Goal: Information Seeking & Learning: Learn about a topic

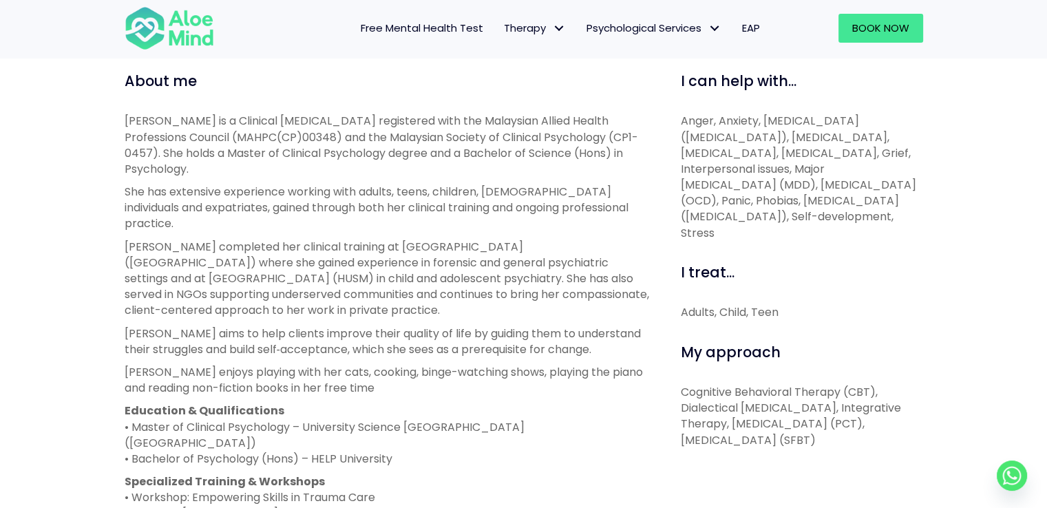
scroll to position [482, 0]
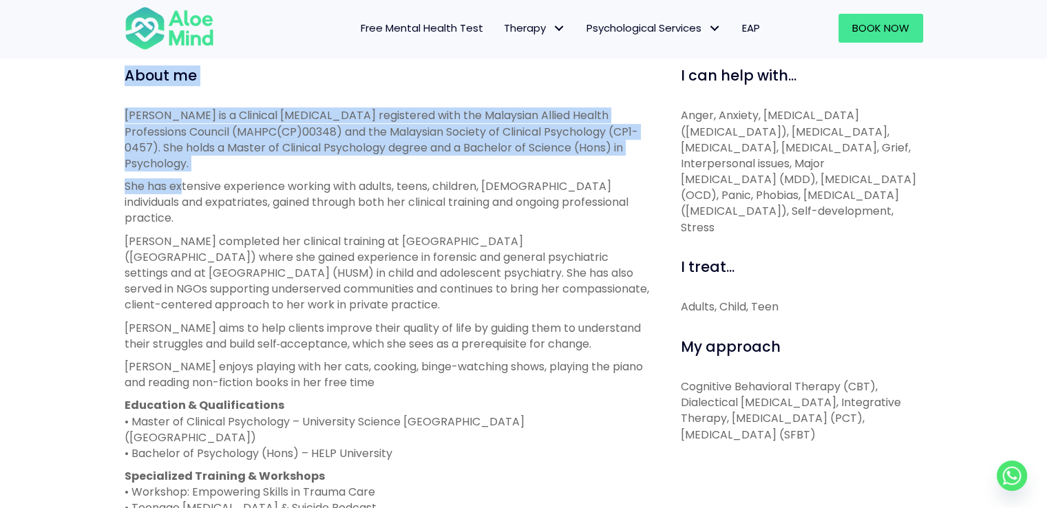
drag, startPoint x: 122, startPoint y: 74, endPoint x: 184, endPoint y: 156, distance: 102.7
click at [184, 156] on div "About me Hanna is a Clinical Psychologist registered with the Malaysian Allied …" at bounding box center [387, 445] width 546 height 761
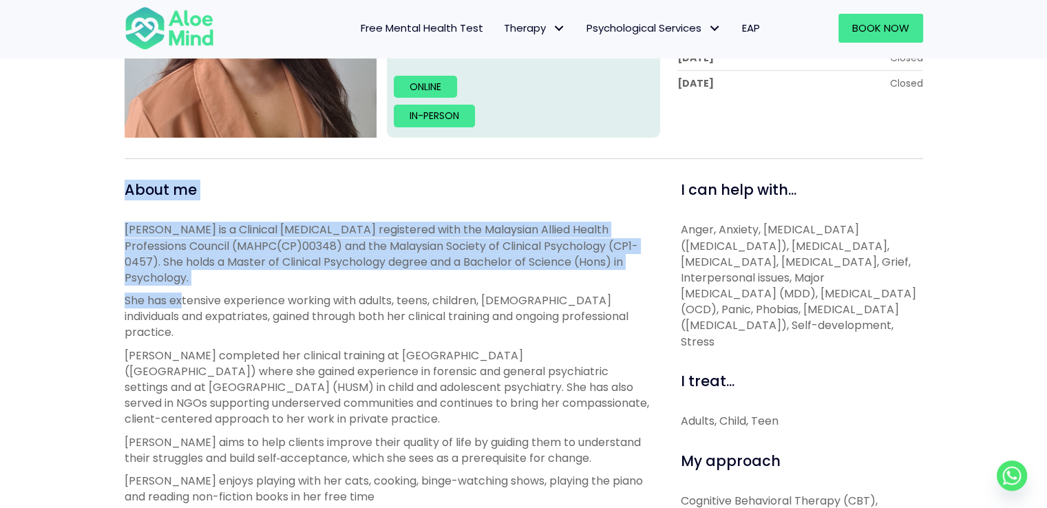
scroll to position [344, 0]
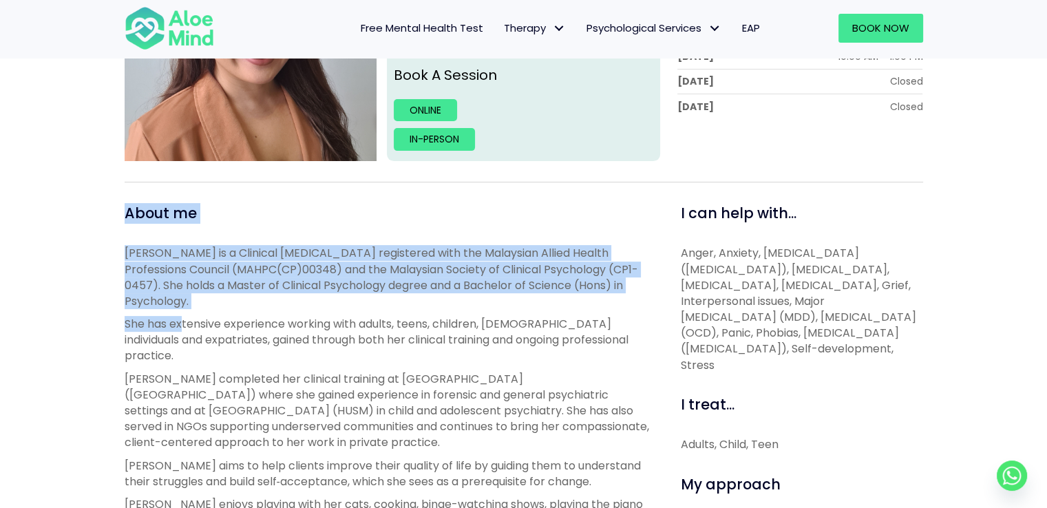
click at [126, 259] on p "Hanna is a Clinical Psychologist registered with the Malaysian Allied Health Pr…" at bounding box center [387, 277] width 525 height 64
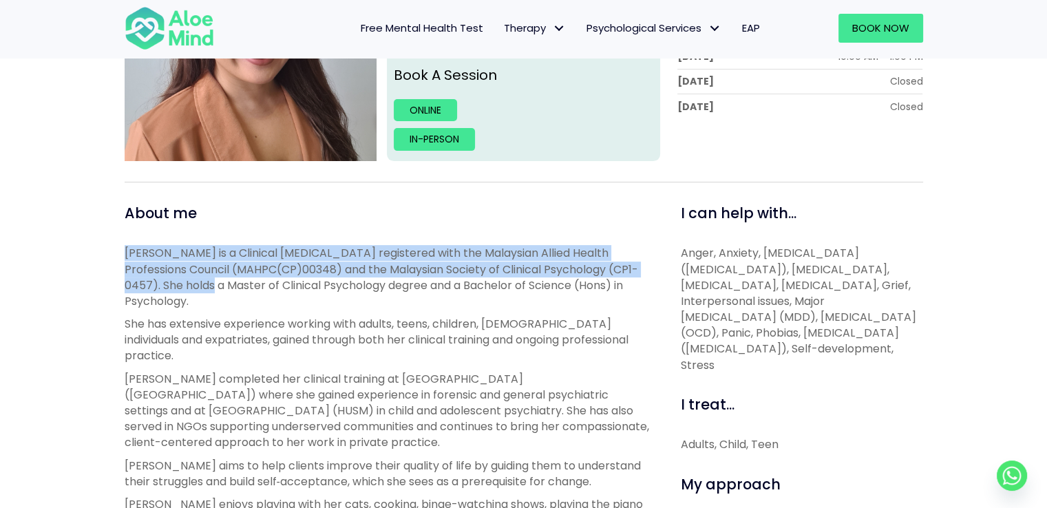
drag, startPoint x: 118, startPoint y: 252, endPoint x: 168, endPoint y: 277, distance: 55.7
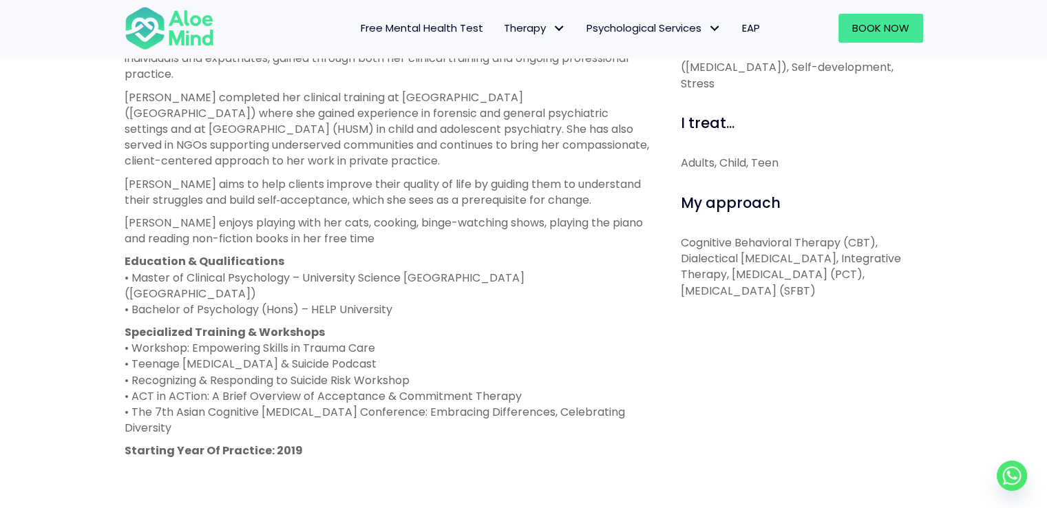
scroll to position [688, 0]
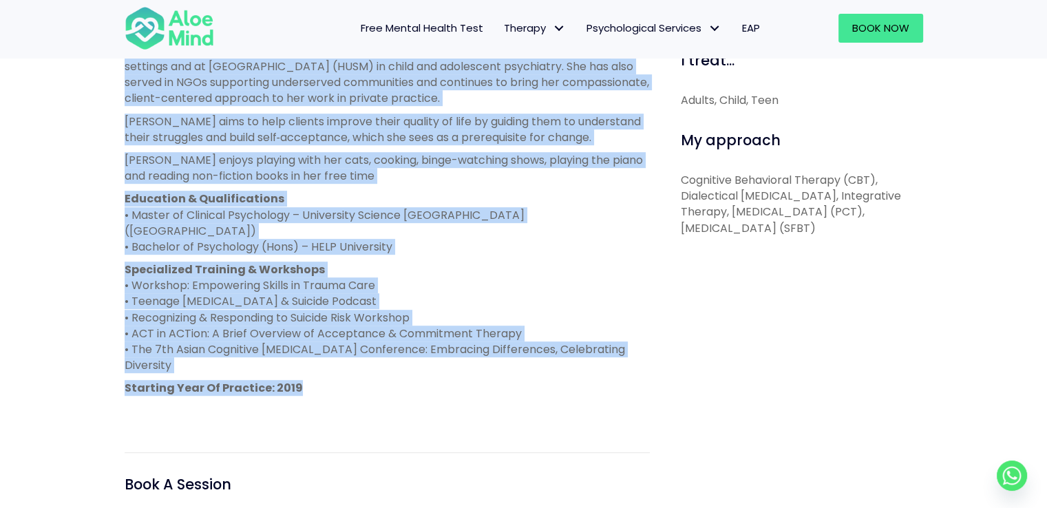
click at [319, 331] on div "Hanna is a Clinical Psychologist registered with the Malaysian Allied Health Pr…" at bounding box center [387, 160] width 525 height 518
copy div "Hanna is a Clinical Psychologist registered with the Malaysian Allied Health Pr…"
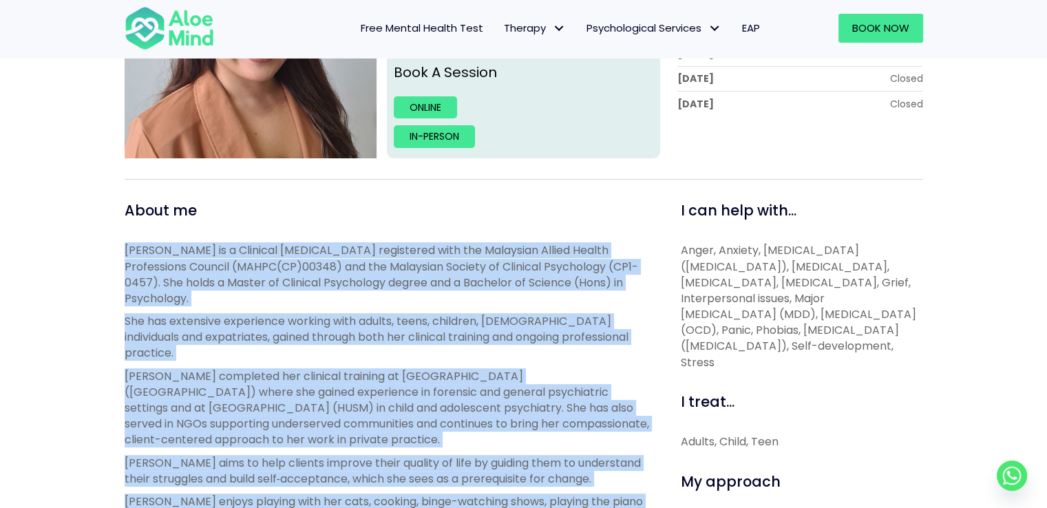
scroll to position [344, 0]
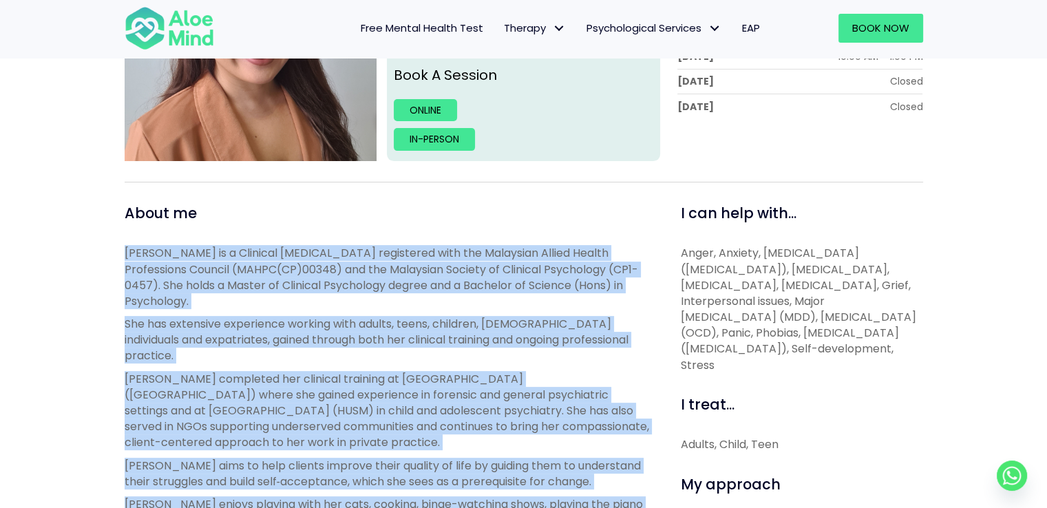
drag, startPoint x: 680, startPoint y: 209, endPoint x: 798, endPoint y: 348, distance: 182.1
click at [798, 348] on div "I can help with... Anger, Anxiety, Attention Deficit Hyperactivity Disorder (AD…" at bounding box center [802, 288] width 242 height 170
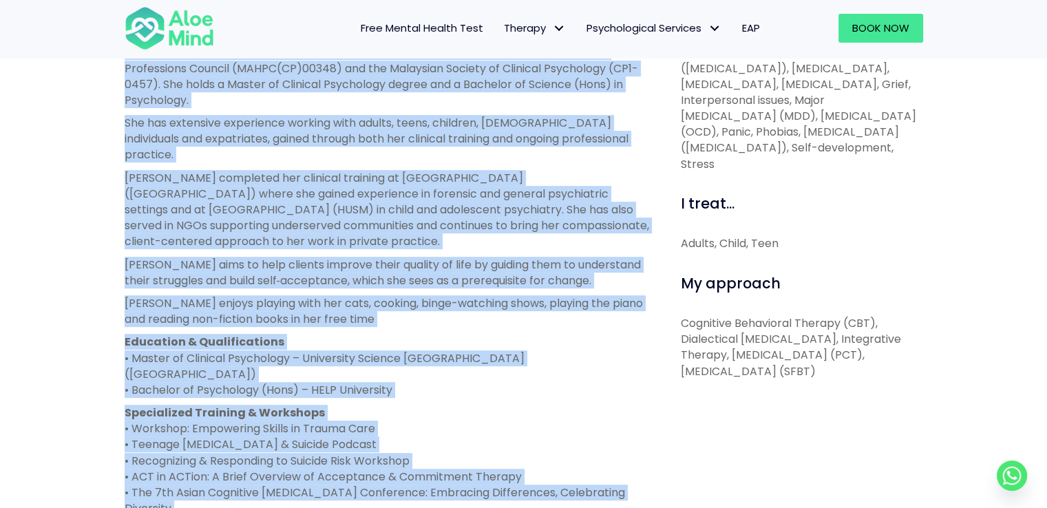
scroll to position [551, 0]
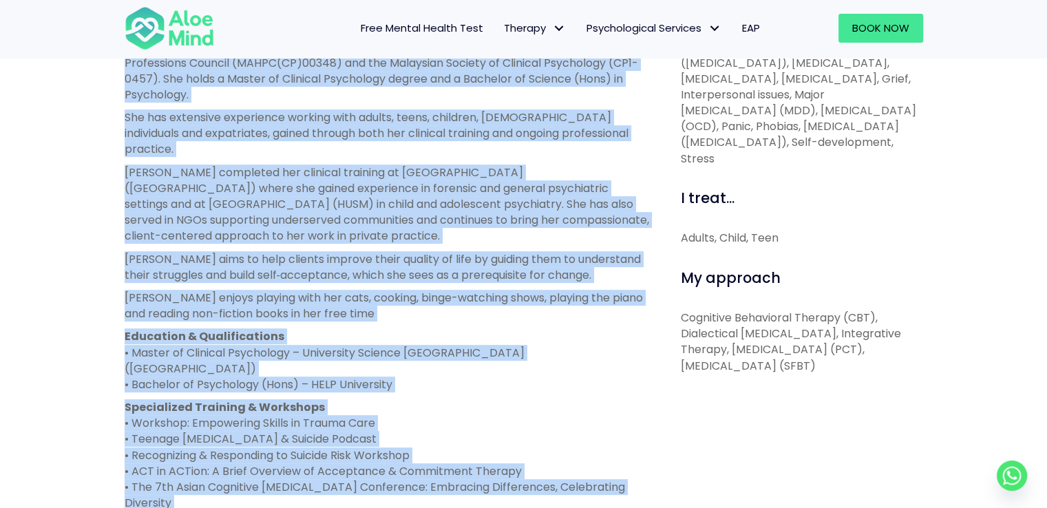
click at [891, 368] on p "Cognitive Behavioral Therapy (CBT), Dialectical Behavior Therapy, Integrative T…" at bounding box center [802, 342] width 242 height 64
copy div "I can help with... Anger, Anxiety, Attention Deficit Hyperactivity Disorder (AD…"
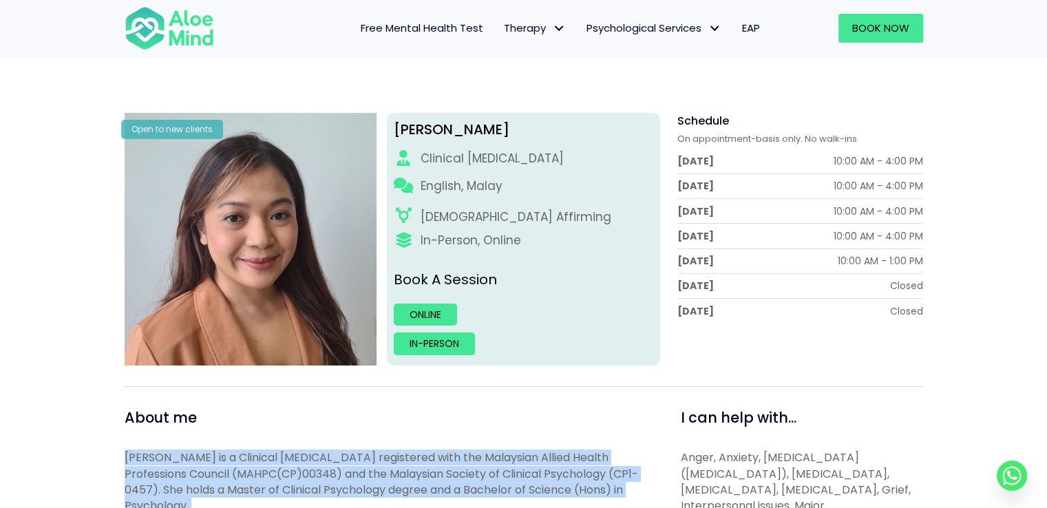
scroll to position [138, 0]
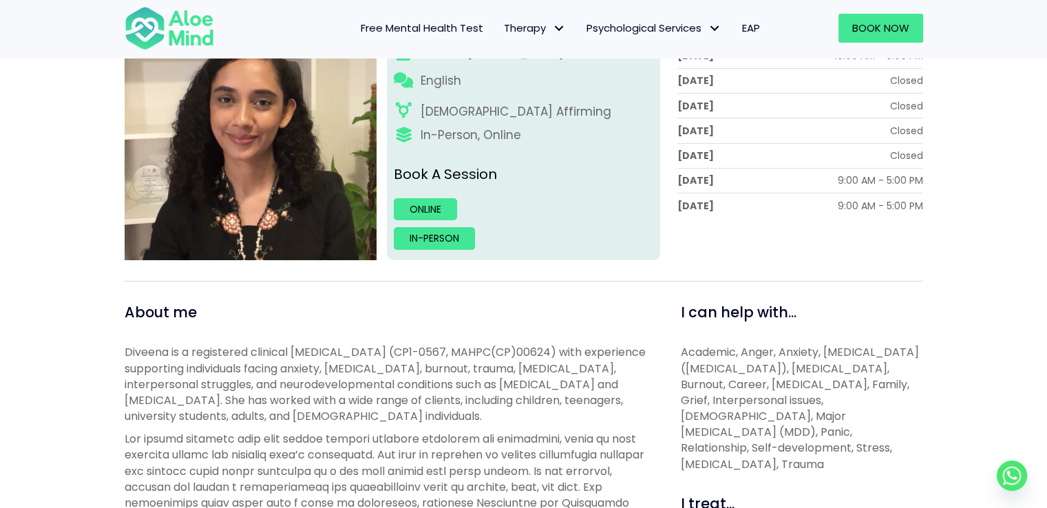
scroll to position [206, 0]
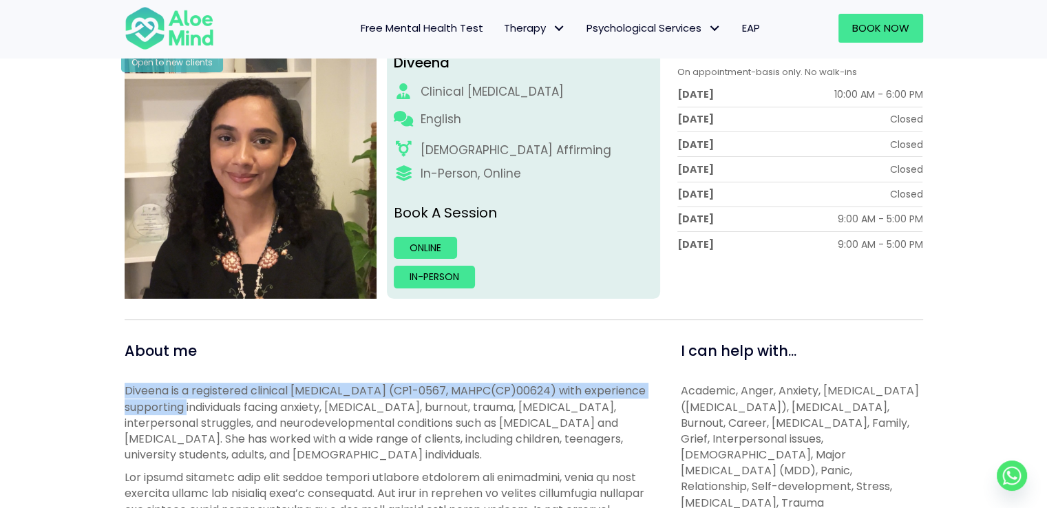
drag, startPoint x: 121, startPoint y: 392, endPoint x: 195, endPoint y: 410, distance: 76.6
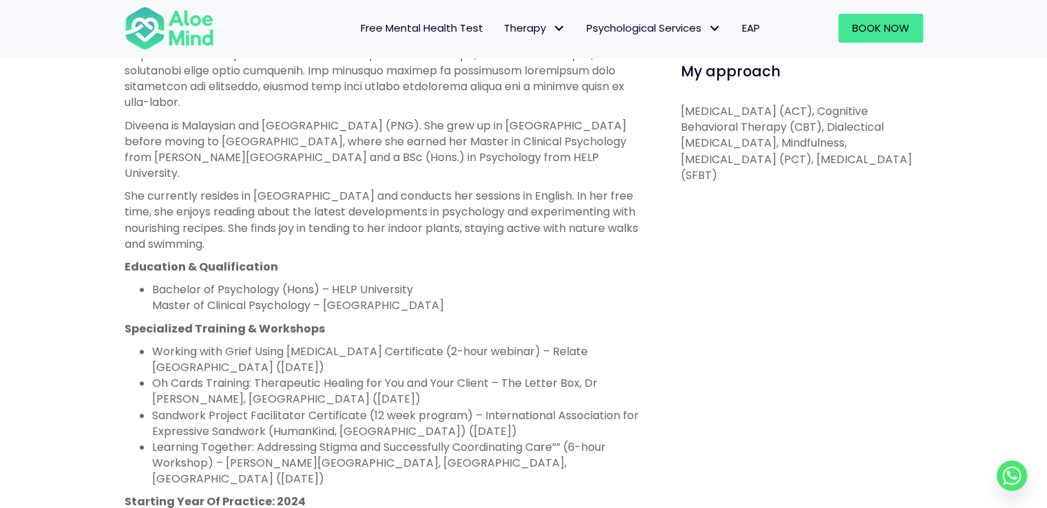
scroll to position [964, 0]
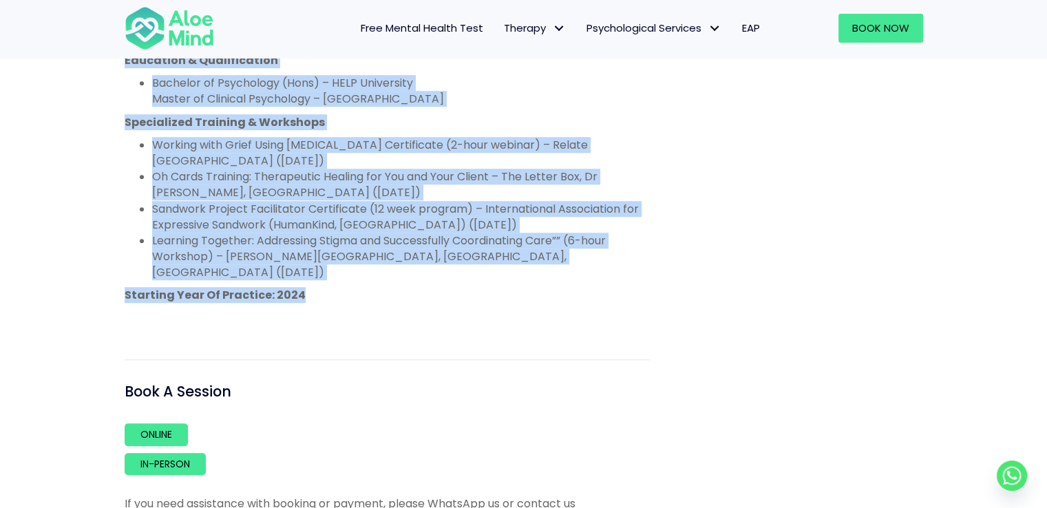
click at [313, 287] on p "Starting Year Of Practice: 2024" at bounding box center [387, 295] width 525 height 16
copy div "Diveena is a registered clinical psychologist (CP1-0567, MAHPC(CP)00624) with e…"
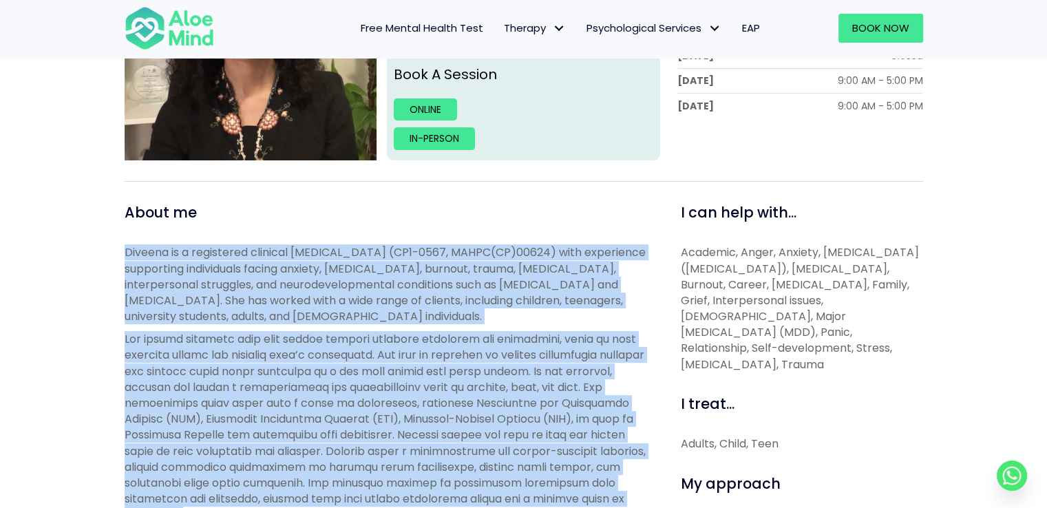
scroll to position [344, 0]
copy div "Diveena is a registered clinical psychologist (CP1-0567, MAHPC(CP)00624) with e…"
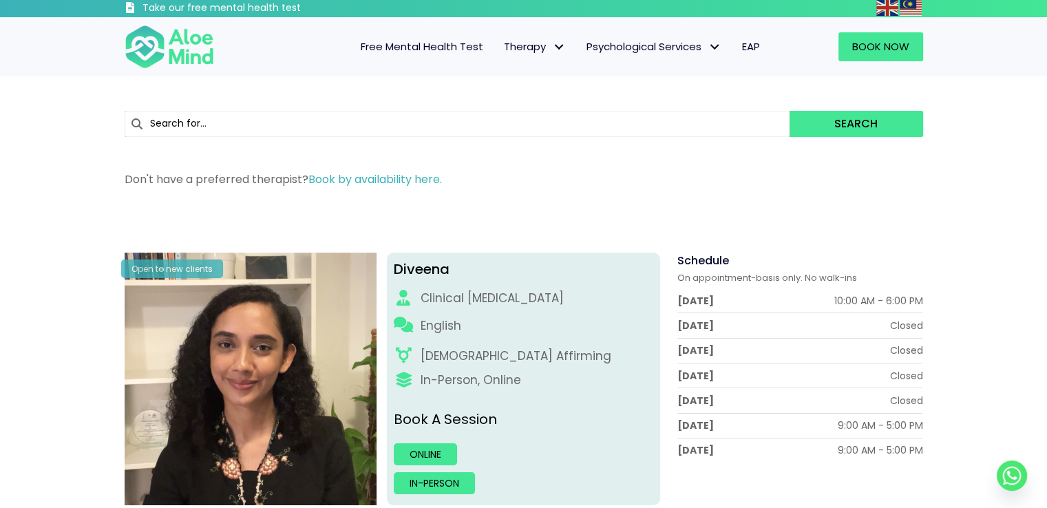
scroll to position [0, 0]
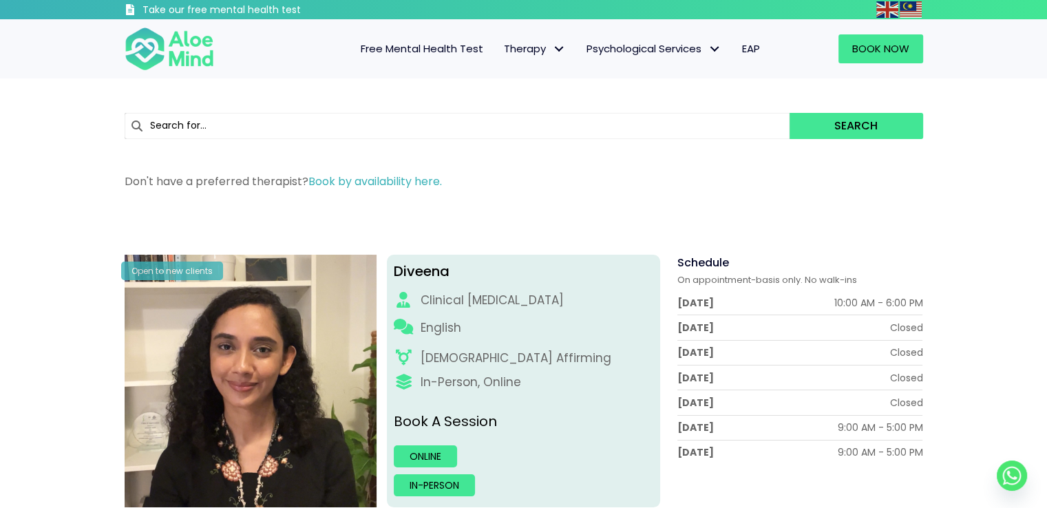
drag, startPoint x: 0, startPoint y: 191, endPoint x: 643, endPoint y: 222, distance: 643.5
click at [0, 191] on div "Search Don't have a preferred therapist? Book by availability here." at bounding box center [523, 143] width 1047 height 131
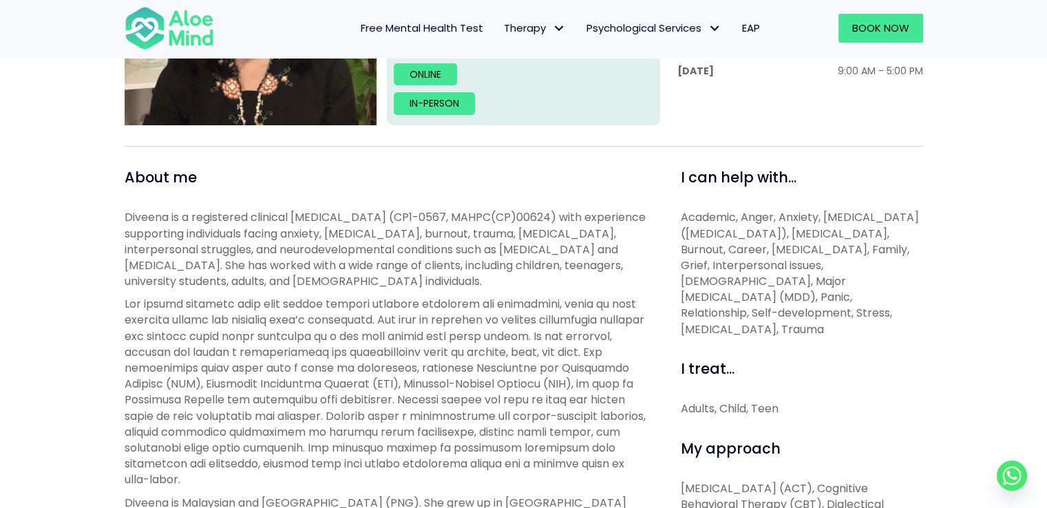
scroll to position [413, 0]
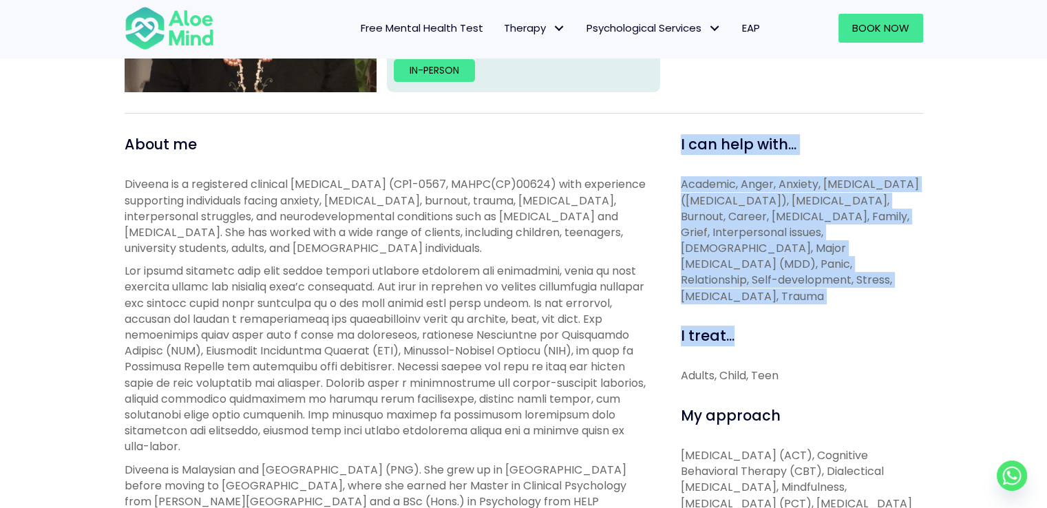
drag, startPoint x: 690, startPoint y: 153, endPoint x: 805, endPoint y: 317, distance: 200.1
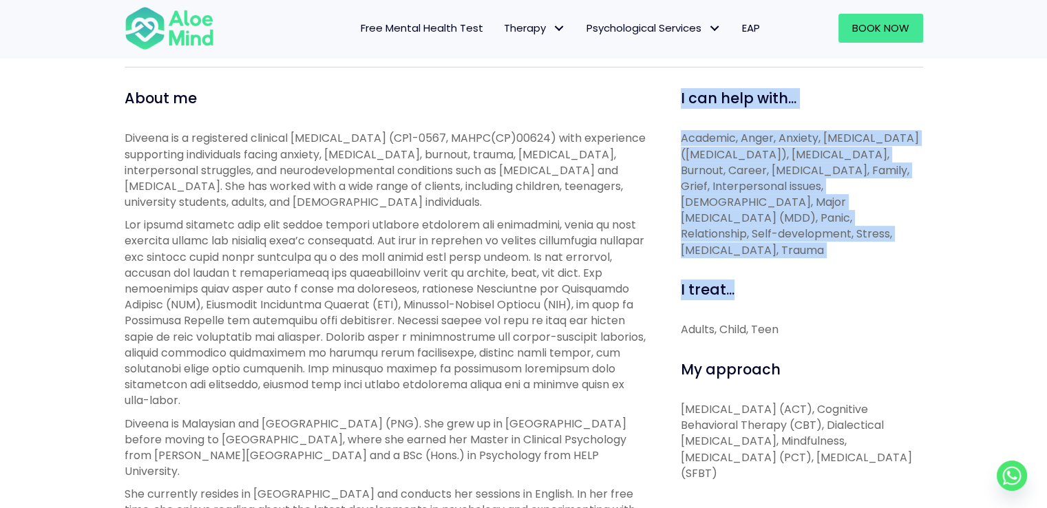
scroll to position [688, 0]
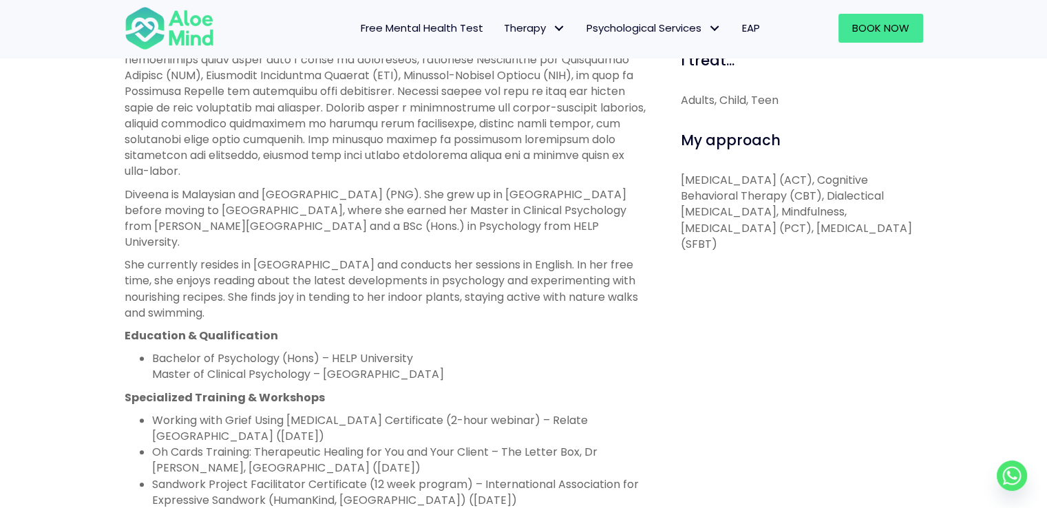
click at [0, 295] on div "Diveena Open to new clients Diveena Clinical psychologist English LGBTQ Affirmi…" at bounding box center [523, 197] width 1047 height 1354
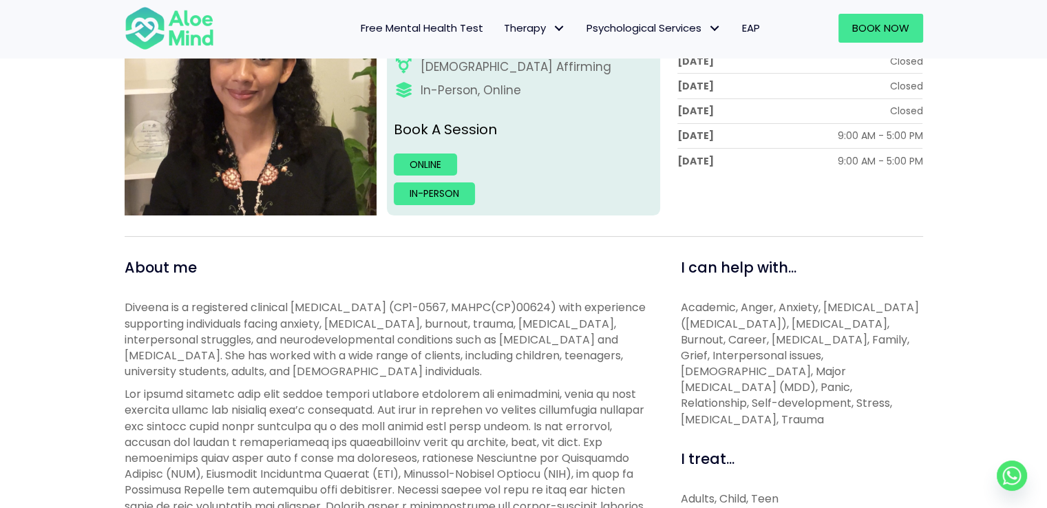
scroll to position [275, 0]
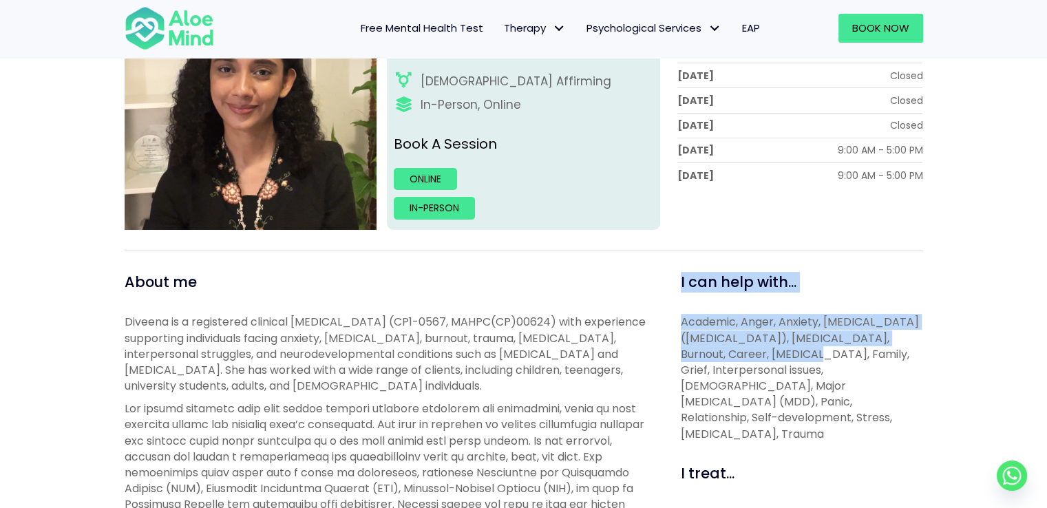
drag, startPoint x: 677, startPoint y: 277, endPoint x: 774, endPoint y: 350, distance: 121.3
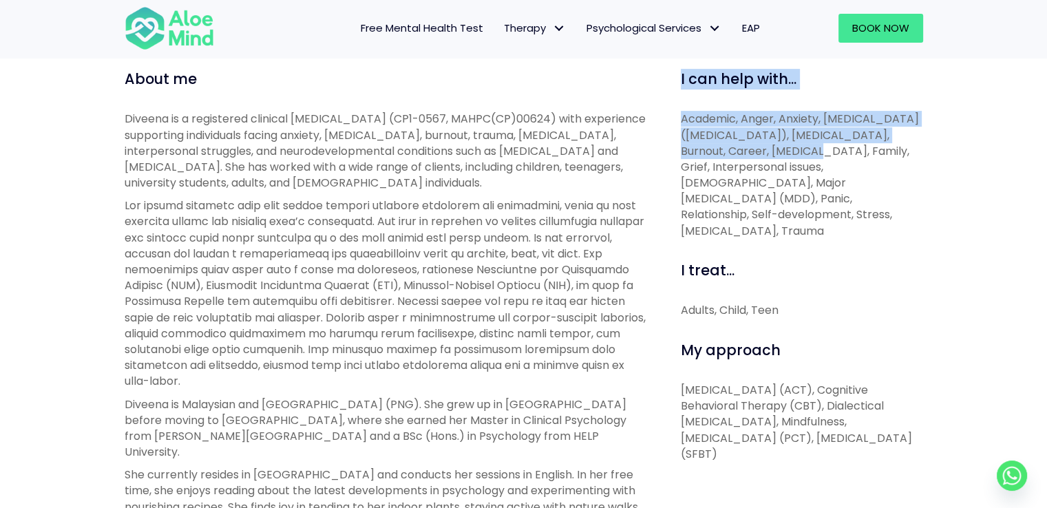
scroll to position [482, 0]
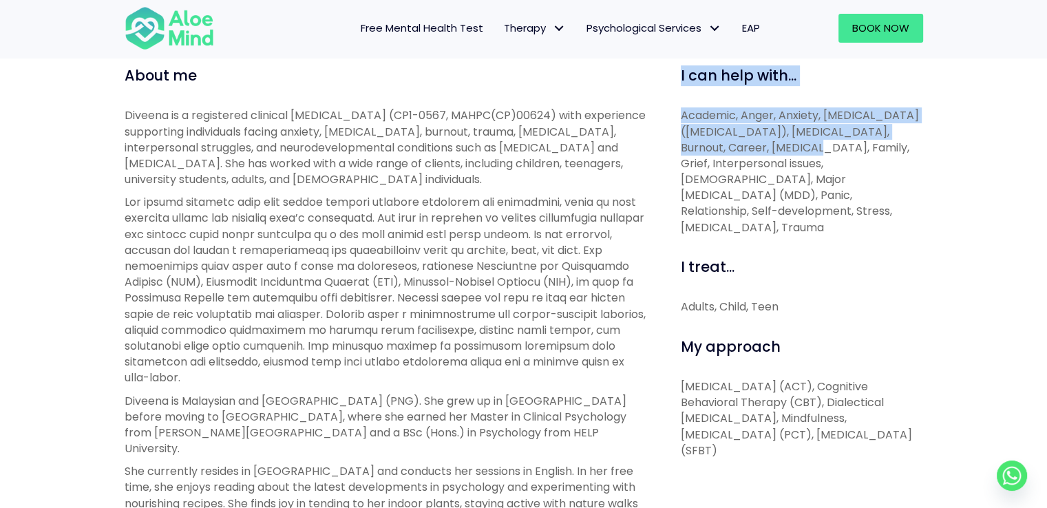
click at [868, 441] on p "Acceptance and Commitment Therapy (ACT), Cognitive Behavioral Therapy (CBT), Di…" at bounding box center [802, 419] width 242 height 80
copy div "I can help with... Academic, Anger, Anxiety, Attention Deficit Hyperactivity Di…"
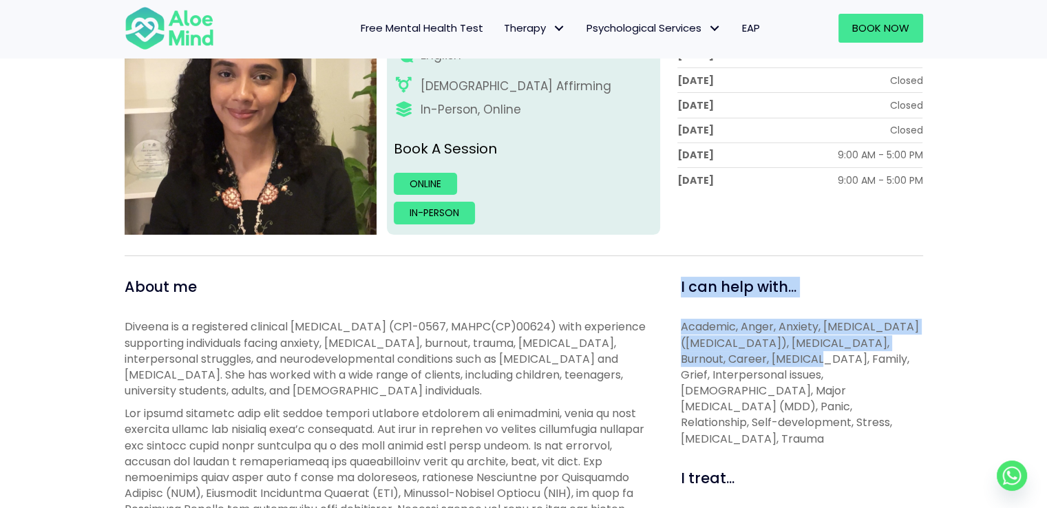
scroll to position [69, 0]
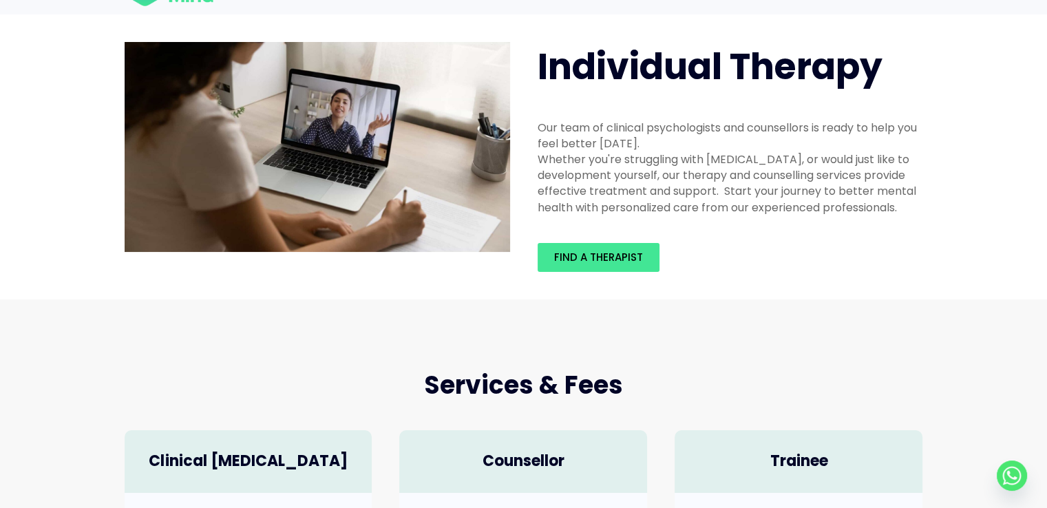
scroll to position [69, 0]
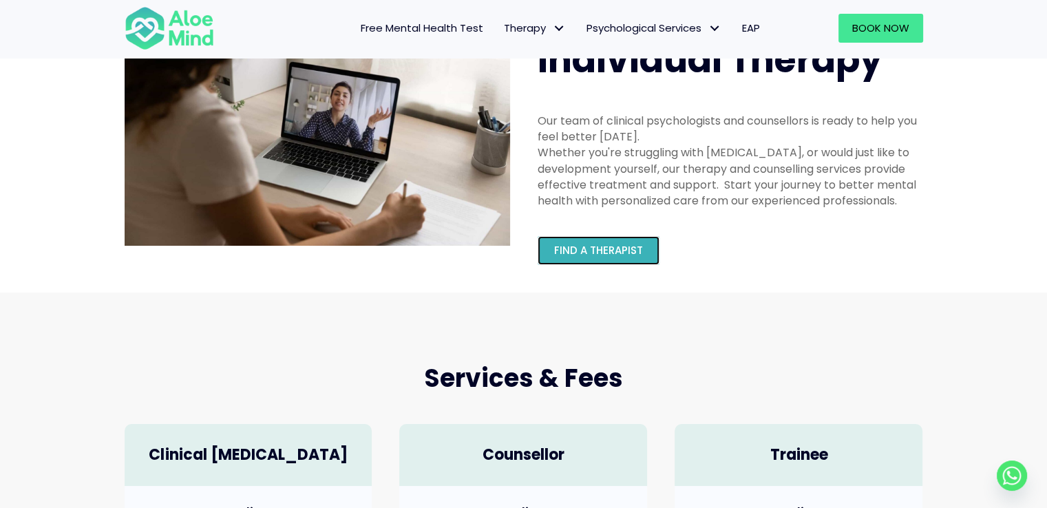
click at [591, 246] on span "Find a therapist" at bounding box center [598, 250] width 89 height 14
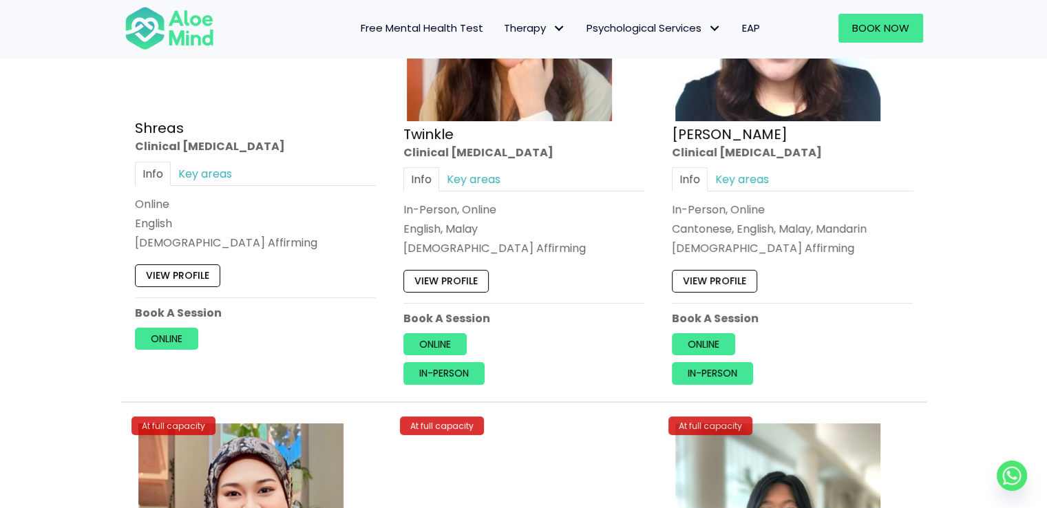
scroll to position [5478, 0]
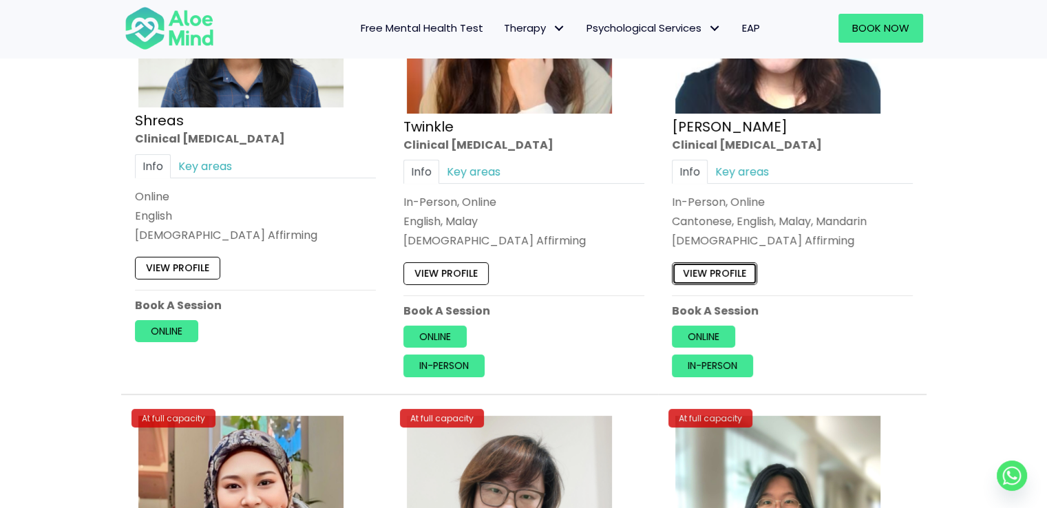
click at [723, 262] on link "View profile" at bounding box center [714, 273] width 85 height 22
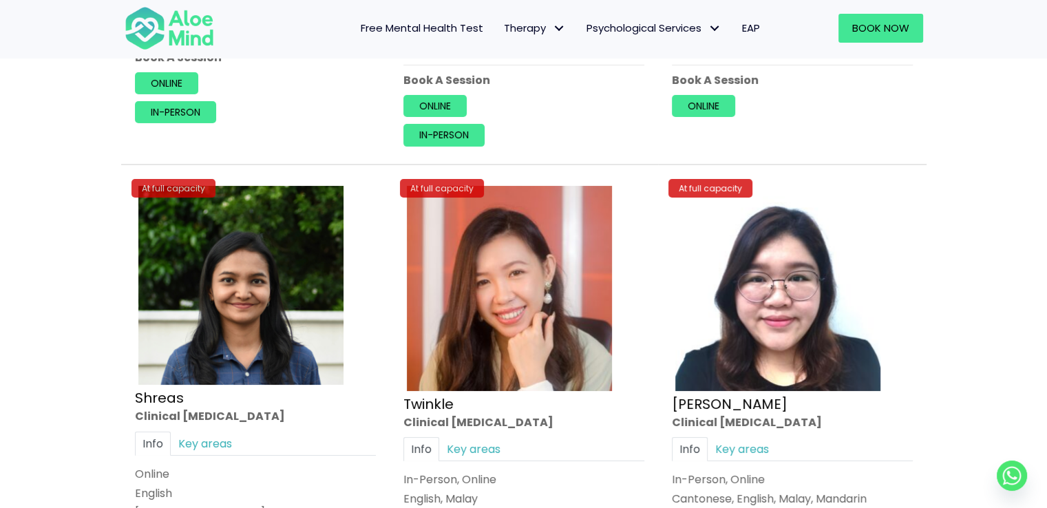
scroll to position [5202, 0]
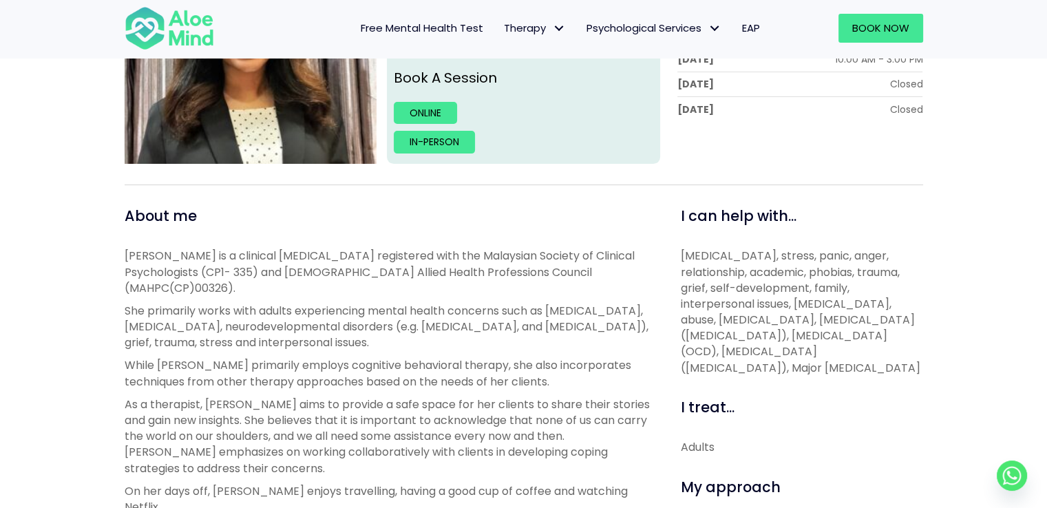
scroll to position [344, 0]
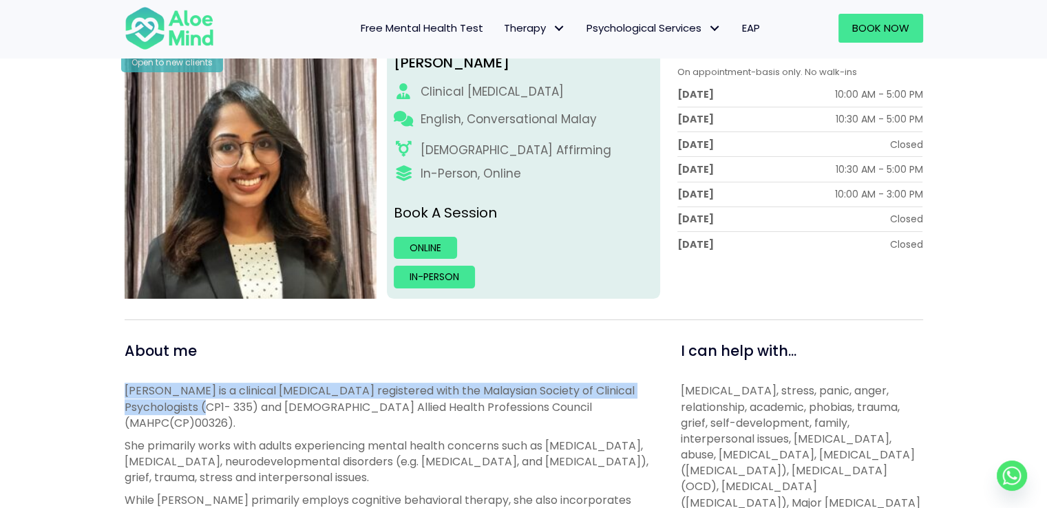
drag, startPoint x: 175, startPoint y: 404, endPoint x: 226, endPoint y: 416, distance: 52.9
click at [196, 406] on p "[PERSON_NAME] is a clinical [MEDICAL_DATA] registered with the Malaysian Societ…" at bounding box center [387, 407] width 525 height 48
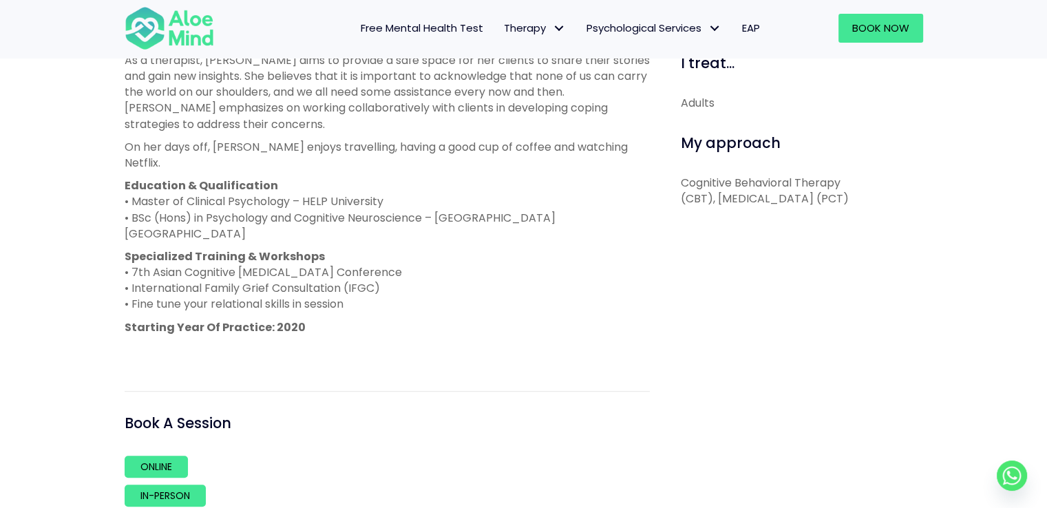
scroll to position [688, 0]
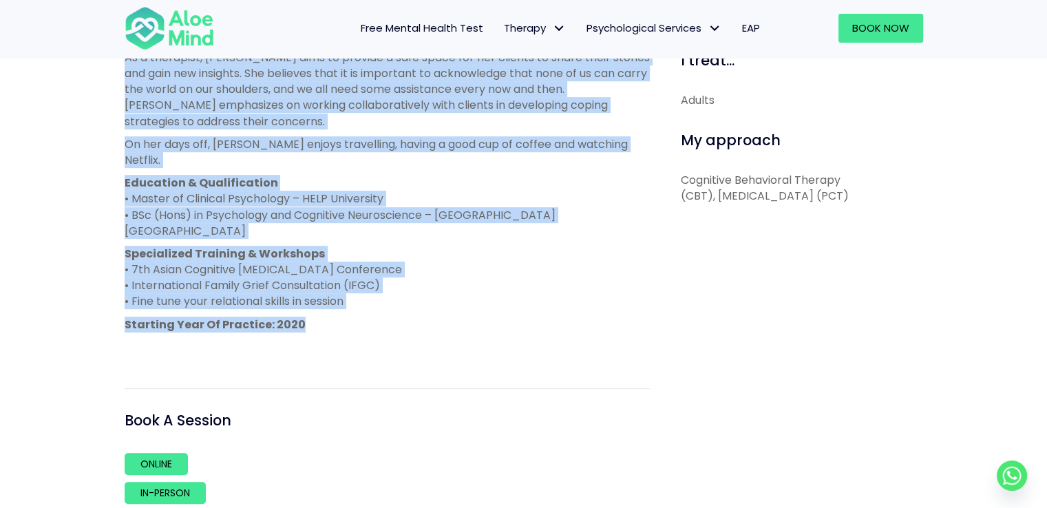
click at [303, 317] on p "Starting Year Of Practice: 2020" at bounding box center [387, 325] width 525 height 16
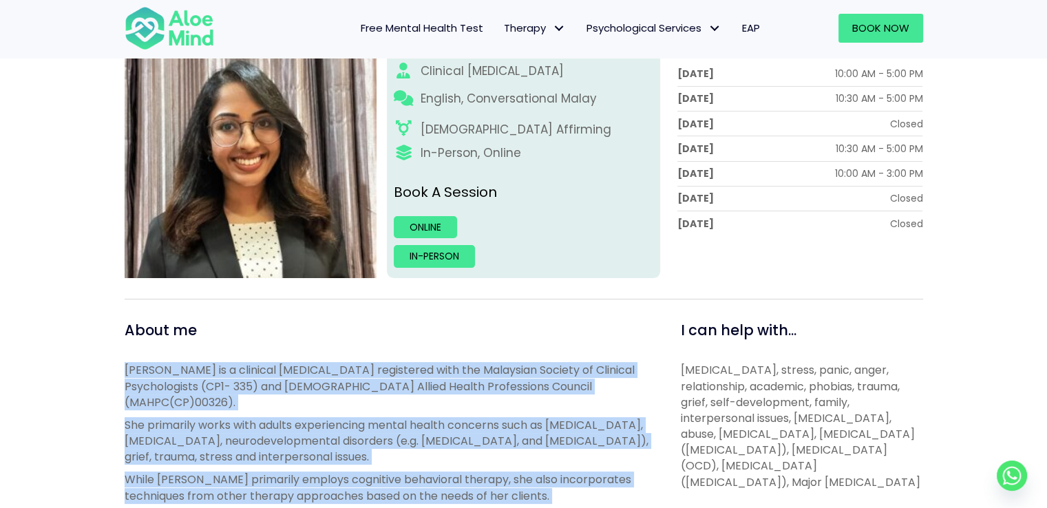
scroll to position [413, 0]
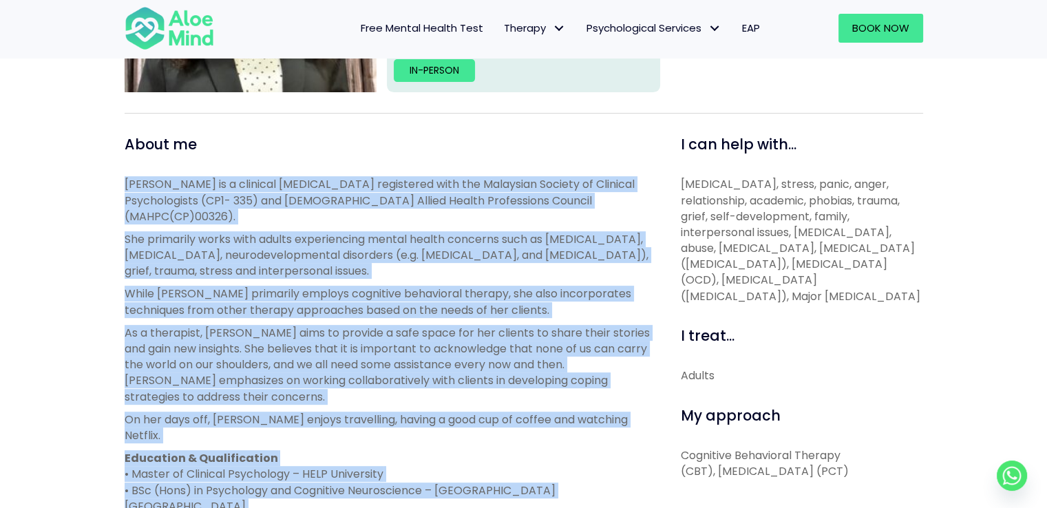
click at [0, 365] on div "Anita Open to new clients Anita Clinical psychologist English, Conversational M…" at bounding box center [523, 348] width 1047 height 1107
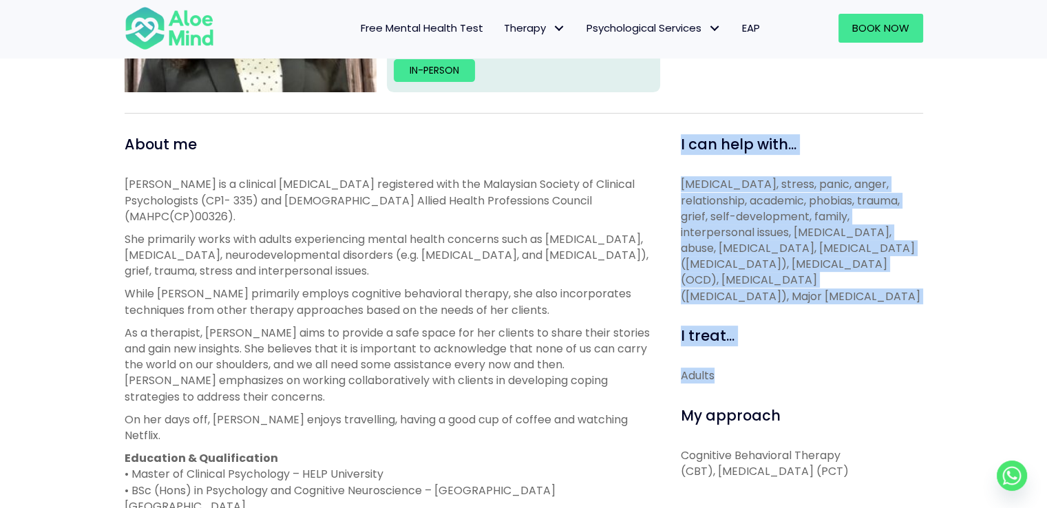
drag, startPoint x: 683, startPoint y: 147, endPoint x: 808, endPoint y: 383, distance: 266.6
click at [807, 378] on div "I can help with... Depression, anxiety, stress, panic, anger, relationship, aca…" at bounding box center [796, 483] width 273 height 698
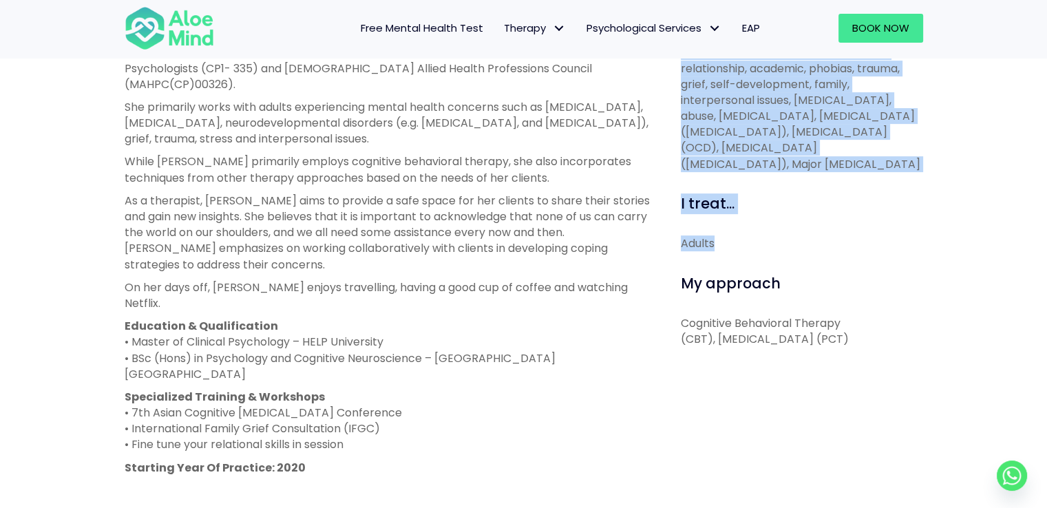
scroll to position [551, 0]
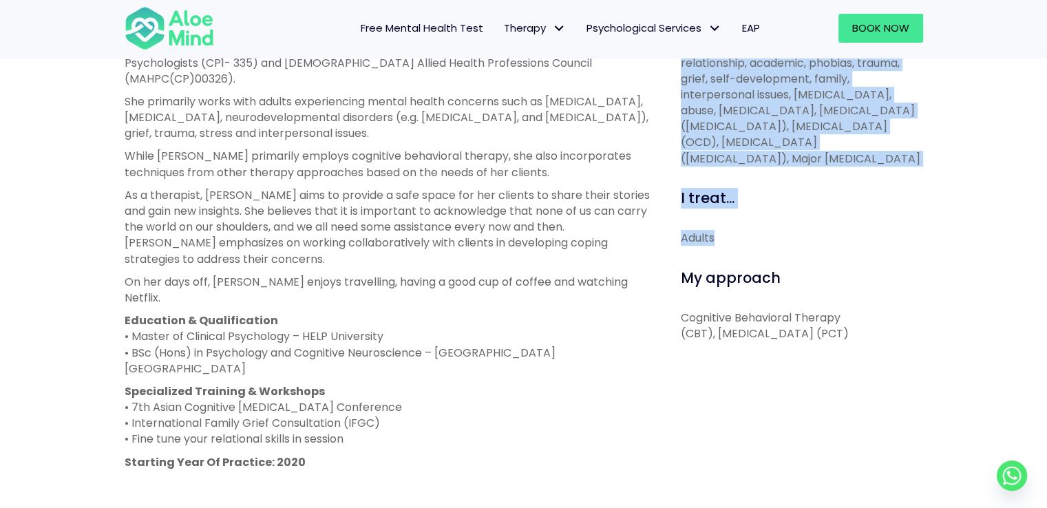
click at [903, 341] on p "Cognitive Behavioral Therapy (CBT), Person-Centered Therapy (PCT)" at bounding box center [802, 326] width 242 height 32
copy div "I can help with... Depression, anxiety, stress, panic, anger, relationship, aca…"
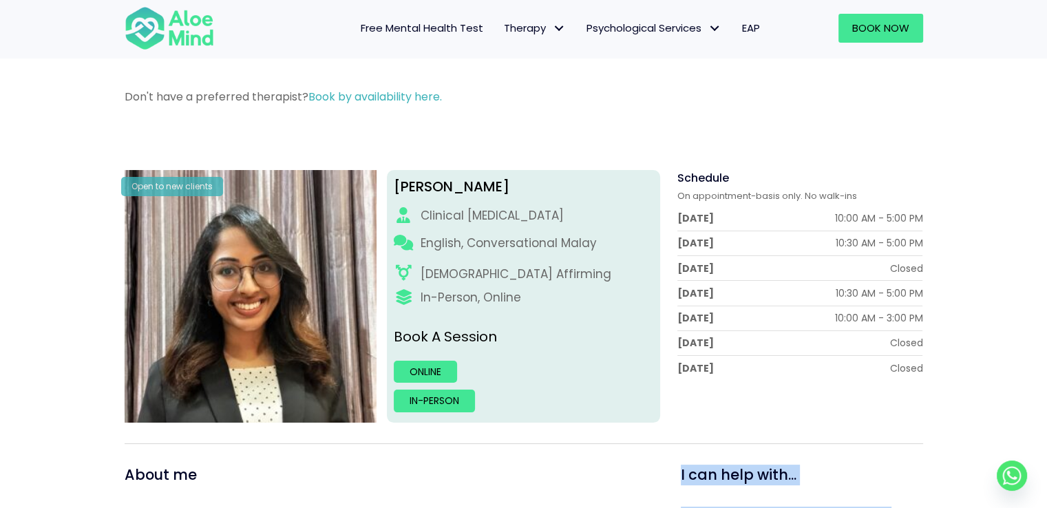
scroll to position [69, 0]
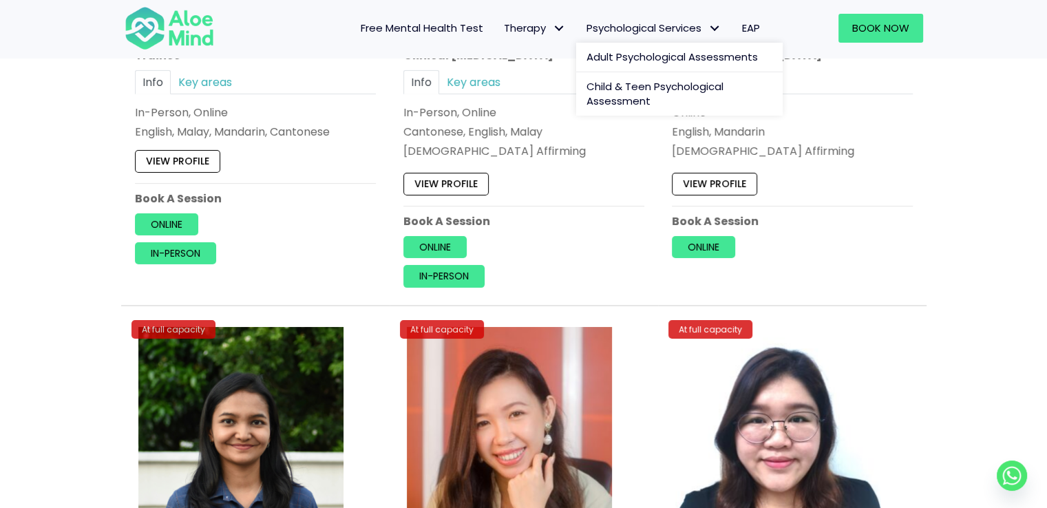
scroll to position [4955, 0]
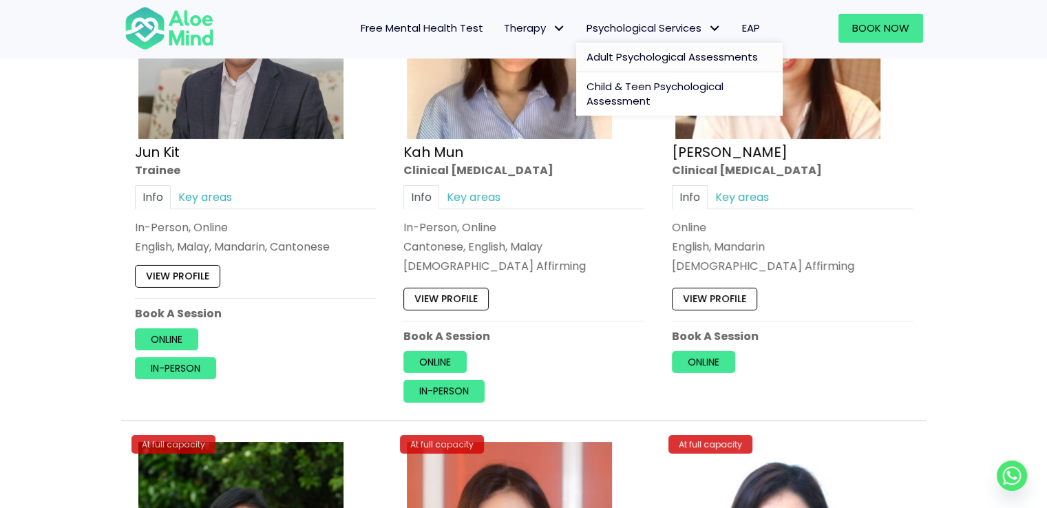
click at [632, 61] on span "Adult Psychological Assessments" at bounding box center [671, 57] width 171 height 14
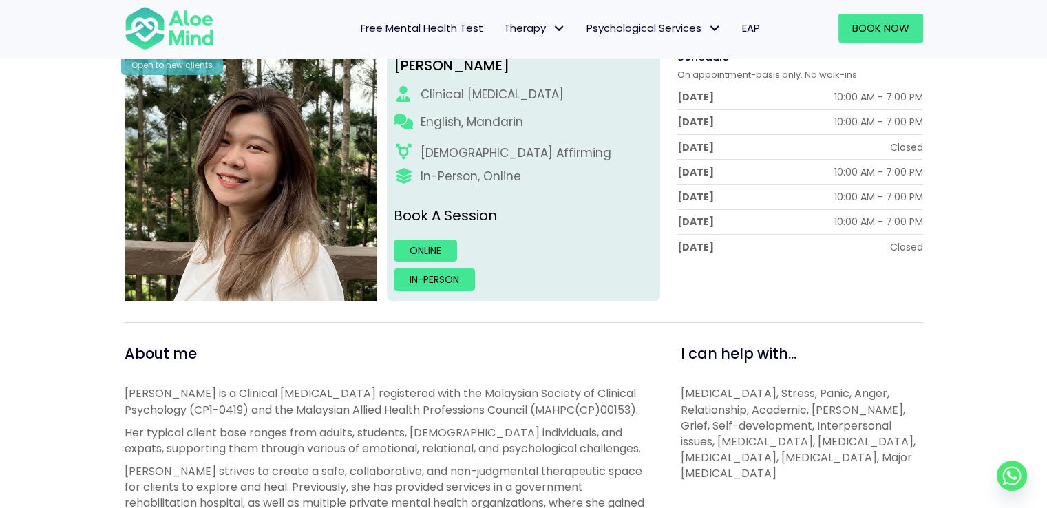
scroll to position [275, 0]
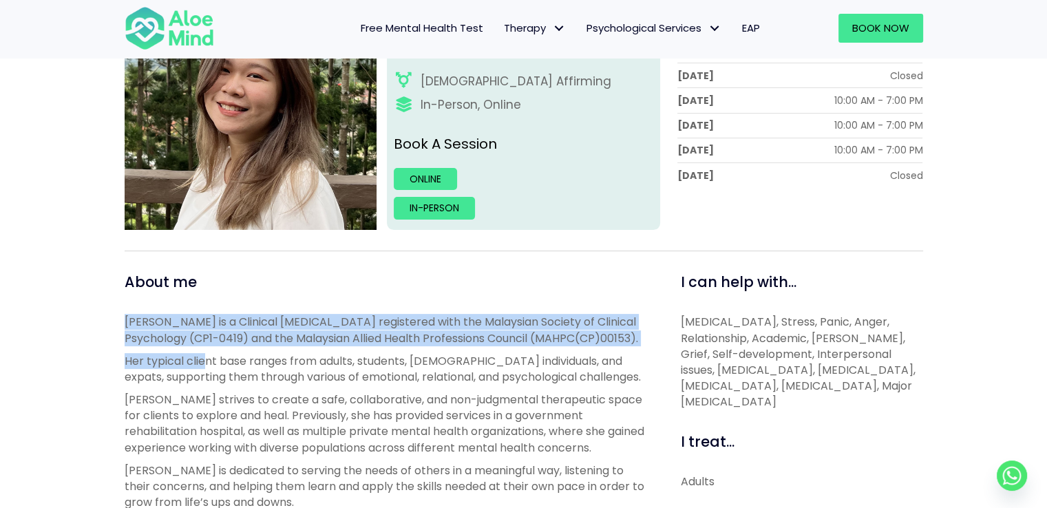
drag, startPoint x: 142, startPoint y: 332, endPoint x: 210, endPoint y: 390, distance: 89.4
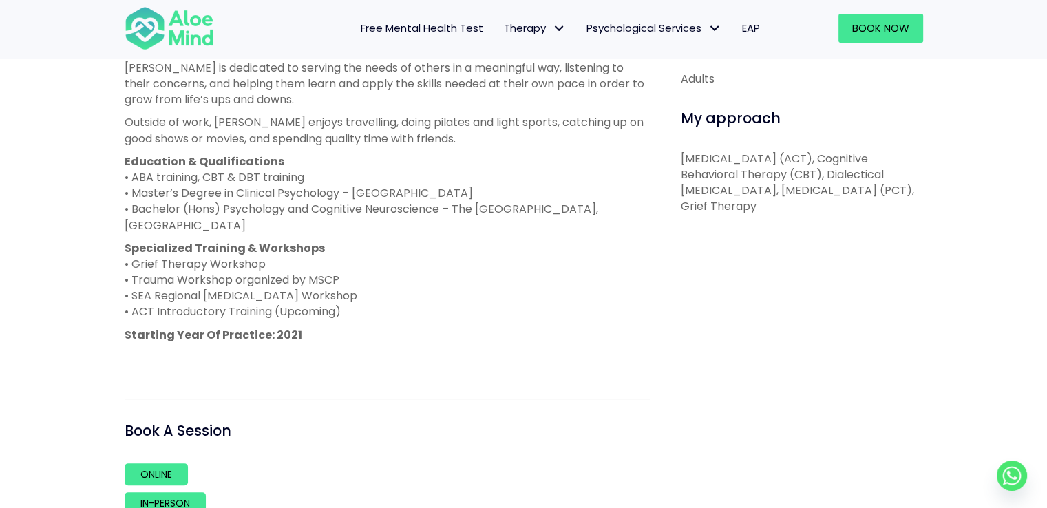
scroll to position [688, 0]
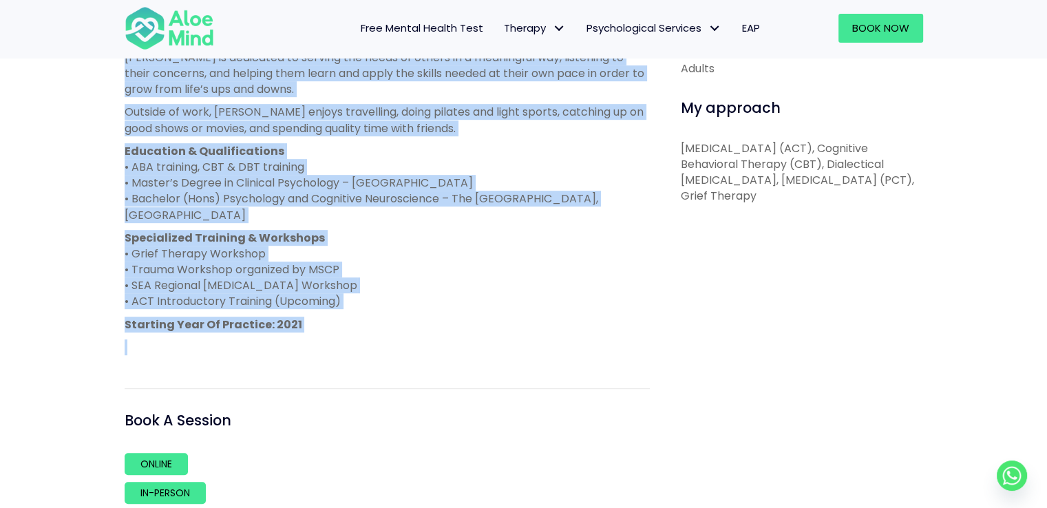
click at [345, 334] on div "Kelly is a Clinical Psychologist registered with the Malaysian Society of Clini…" at bounding box center [387, 128] width 525 height 454
click at [350, 332] on div "Kelly is a Clinical Psychologist registered with the Malaysian Society of Clini…" at bounding box center [387, 128] width 525 height 454
copy div "Kelly is a Clinical Psychologist registered with the Malaysian Society of Clini…"
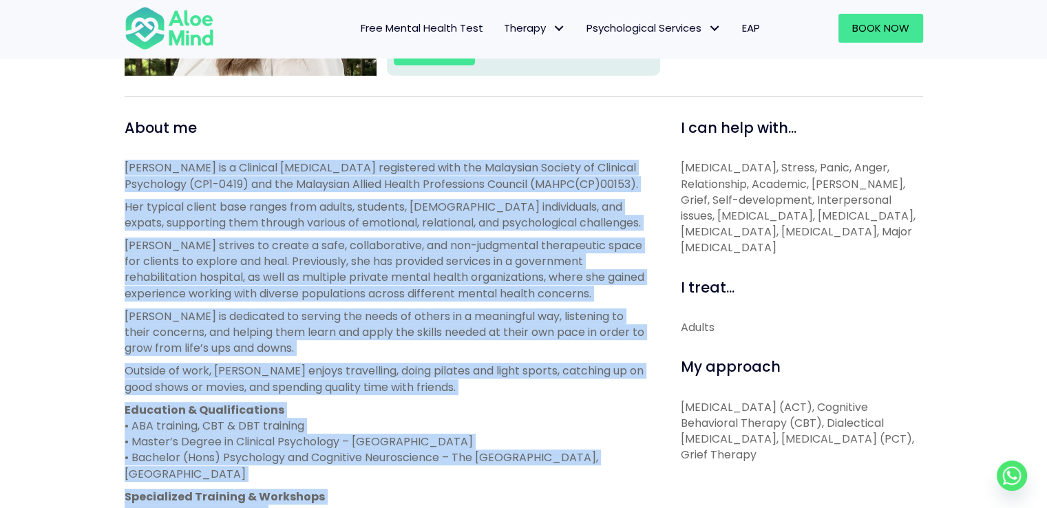
scroll to position [413, 0]
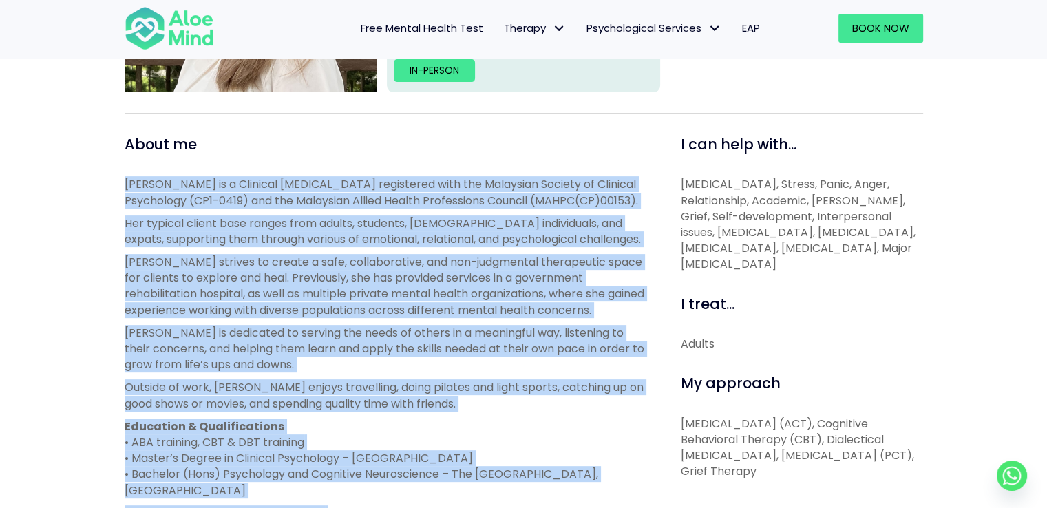
drag, startPoint x: 681, startPoint y: 140, endPoint x: 791, endPoint y: 272, distance: 171.0
click at [789, 270] on div "I can help with... Depression, Anxiety, Stress, Panic, Anger, Relationship, Aca…" at bounding box center [802, 203] width 242 height 138
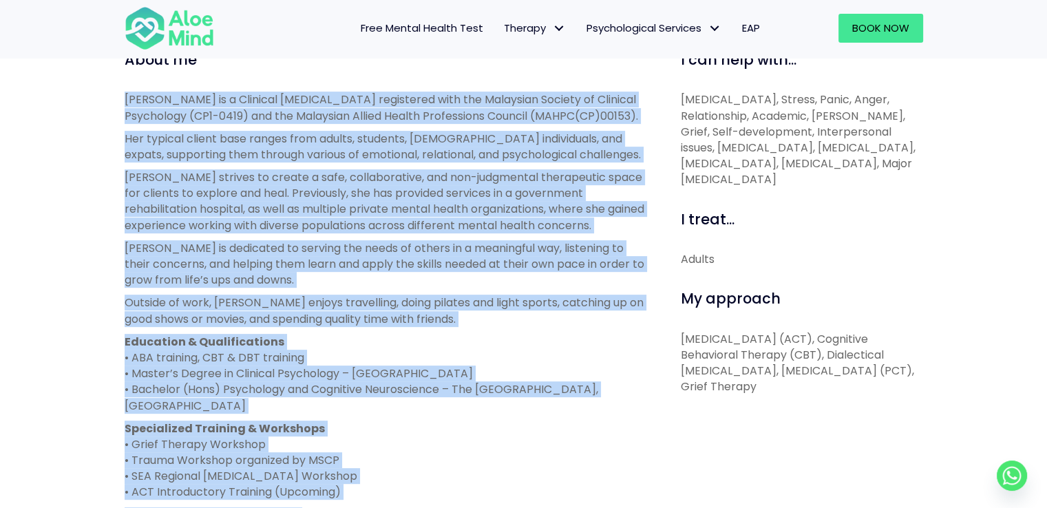
scroll to position [688, 0]
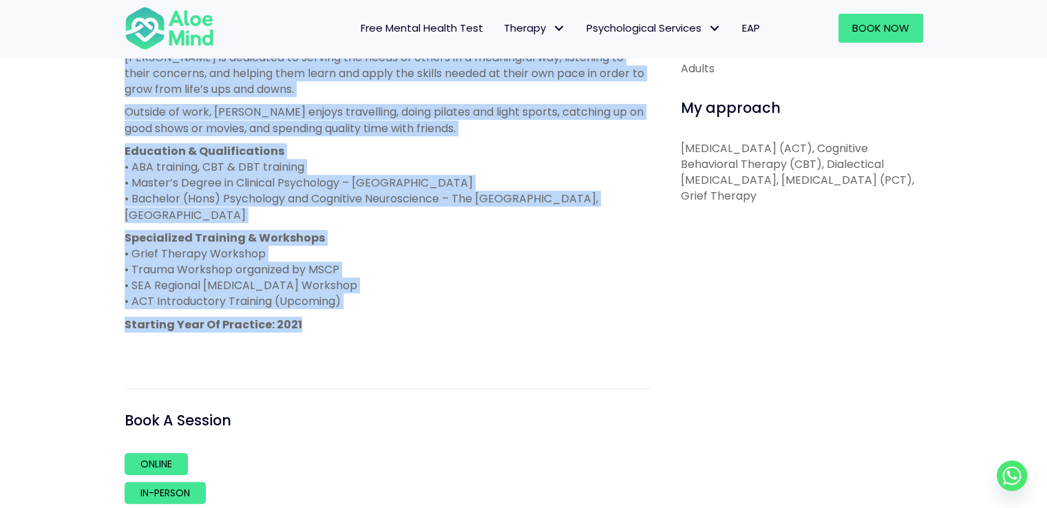
click at [911, 204] on p "Acceptance and Commitment Therapy (ACT), Cognitive Behavioral Therapy (CBT), Di…" at bounding box center [802, 172] width 242 height 64
copy div "I can help with... Depression, Anxiety, Stress, Panic, Anger, Relationship, Aca…"
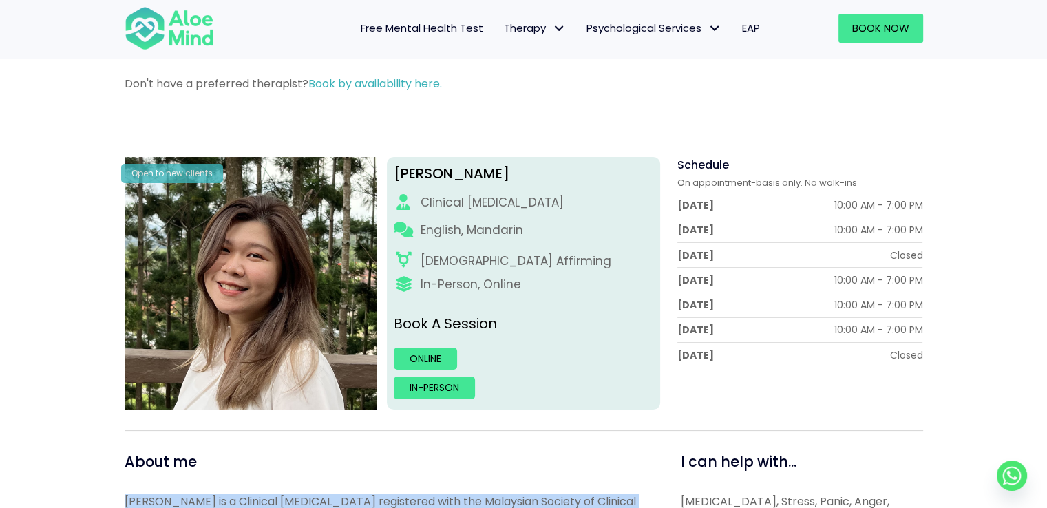
scroll to position [69, 0]
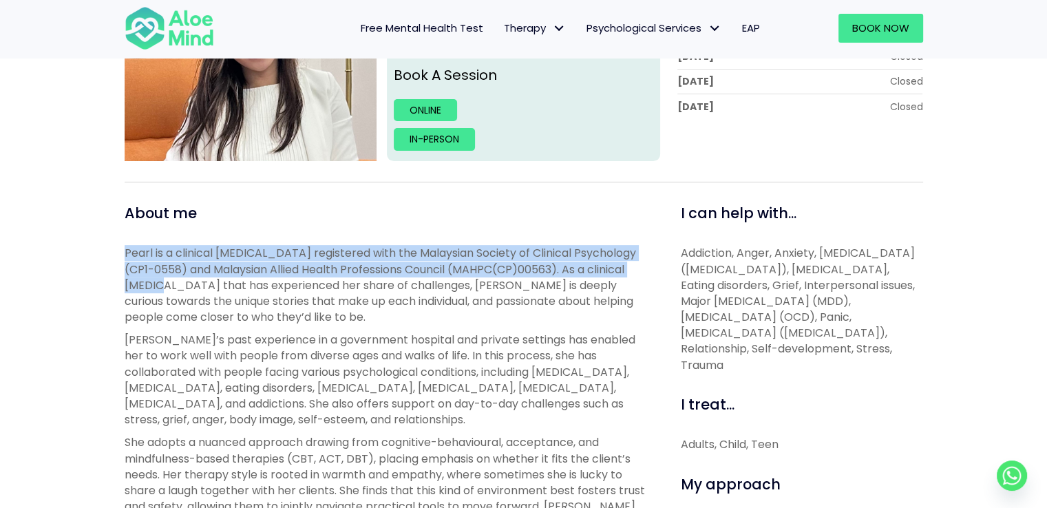
drag, startPoint x: 151, startPoint y: 266, endPoint x: 173, endPoint y: 277, distance: 24.0
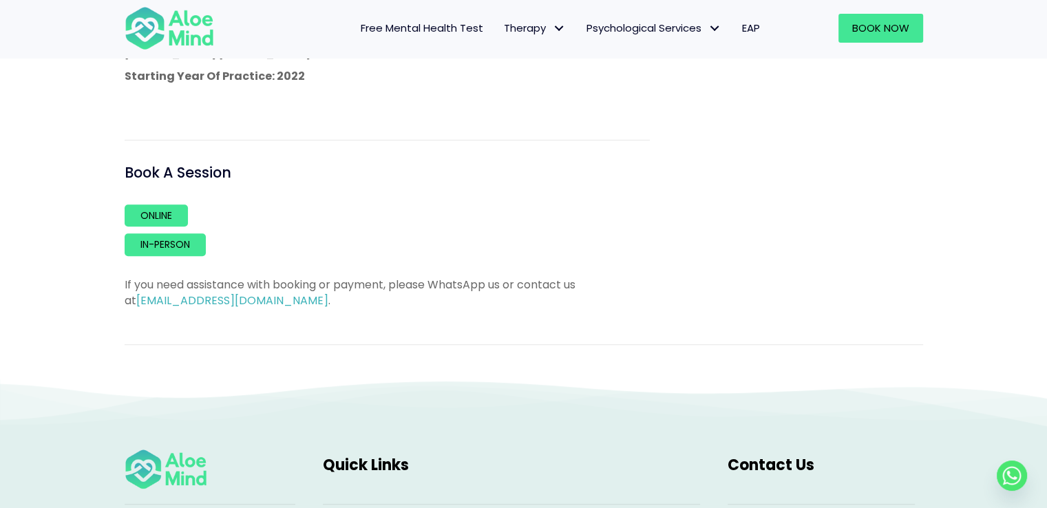
scroll to position [964, 0]
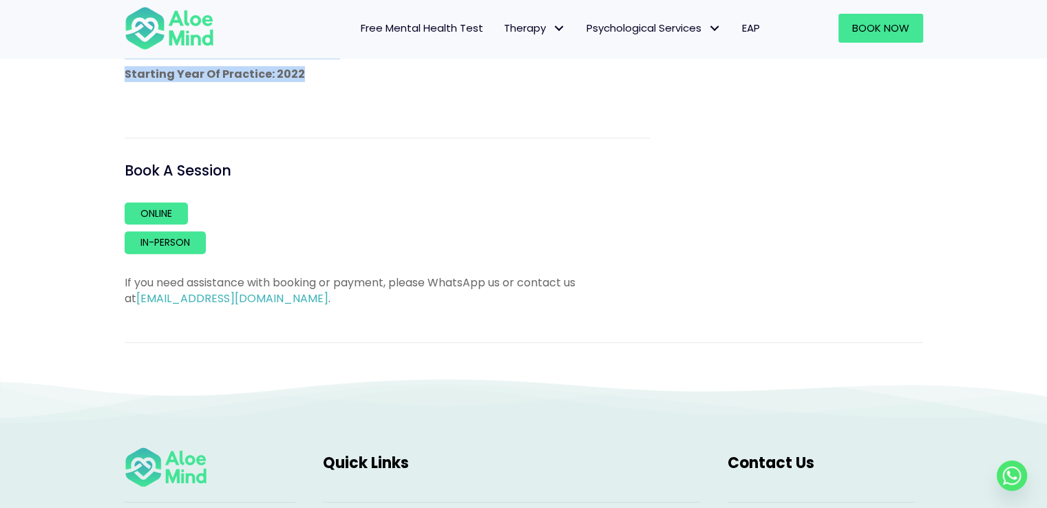
click at [310, 76] on p "Starting Year Of Practice: 2022" at bounding box center [387, 74] width 525 height 16
copy div "Pearl is a clinical psychologist registered with the Malaysian Society of Clini…"
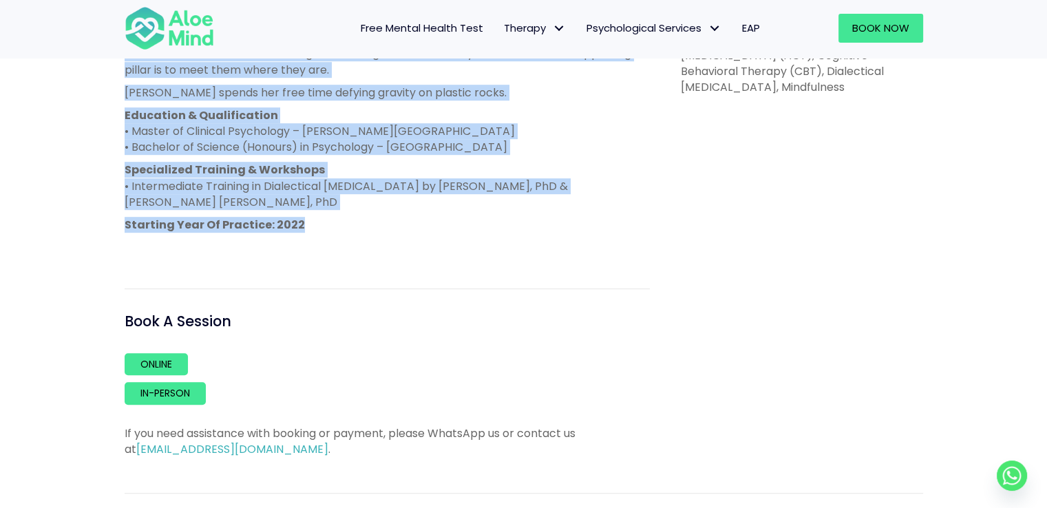
scroll to position [619, 0]
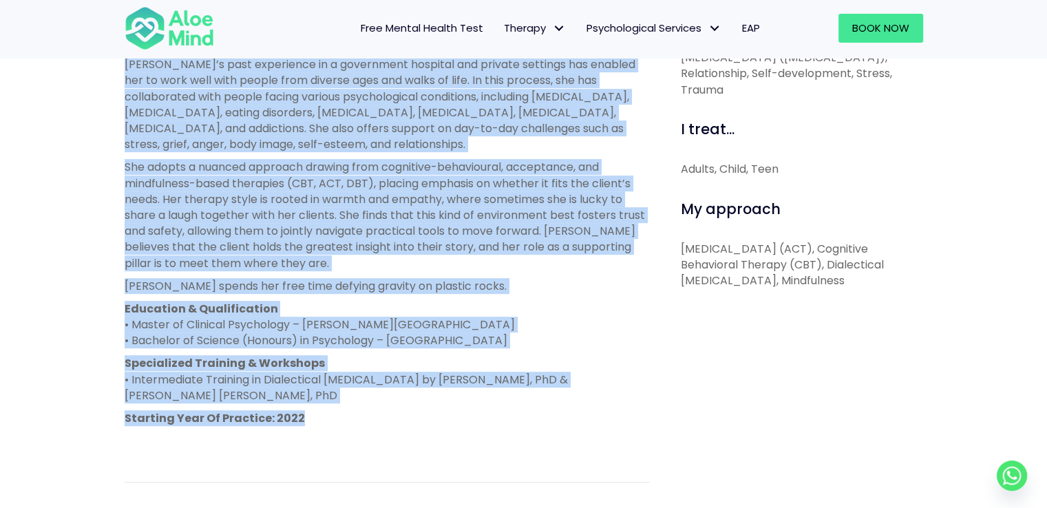
copy div "Pearl is a clinical psychologist registered with the Malaysian Society of Clini…"
click at [0, 210] on div "Pearl Open to new clients Pearl Clinical psychologist English, Malay, Mandarin …" at bounding box center [523, 154] width 1047 height 1133
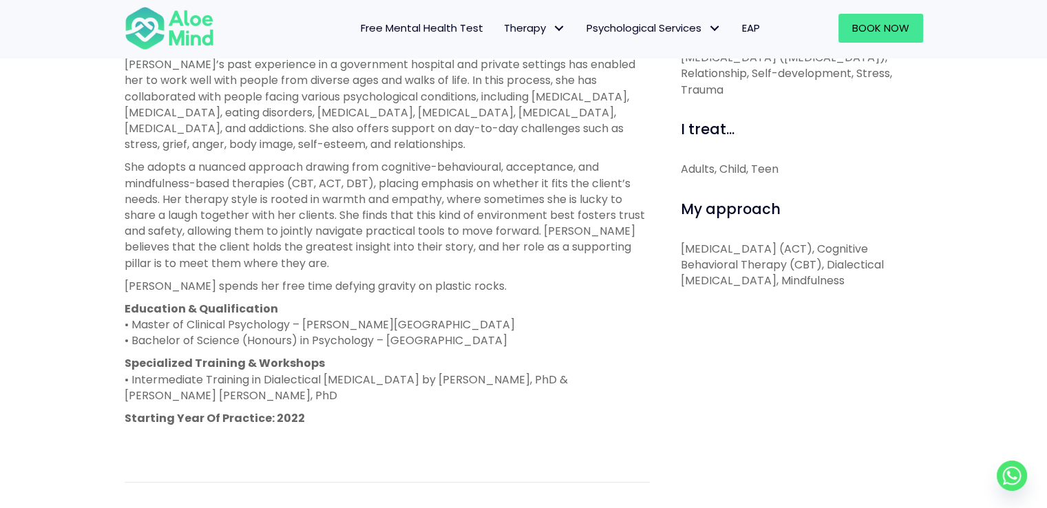
scroll to position [275, 0]
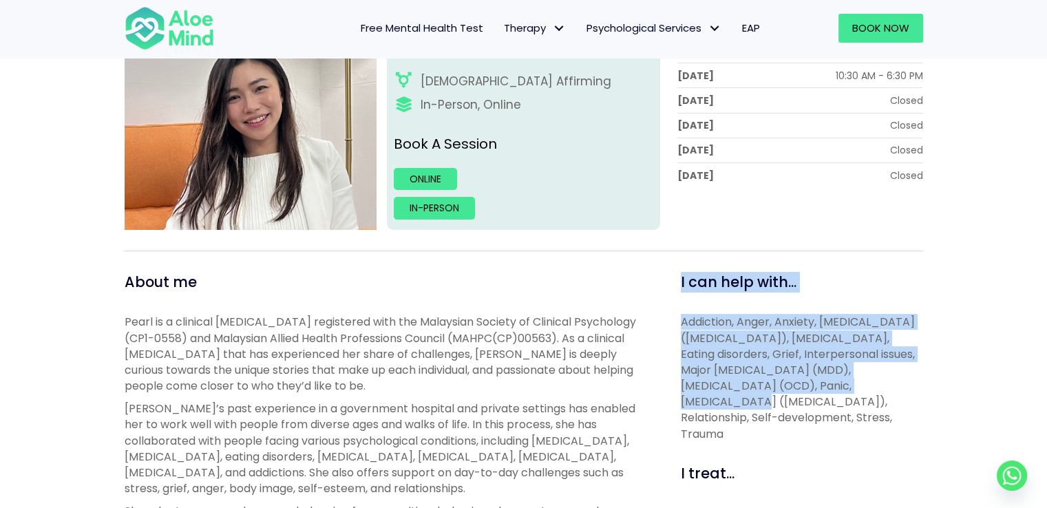
drag, startPoint x: 691, startPoint y: 297, endPoint x: 772, endPoint y: 380, distance: 115.8
click at [772, 380] on div "I can help with... Addiction, Anger, Anxiety, Attention Deficit Hyperactivity D…" at bounding box center [802, 357] width 242 height 170
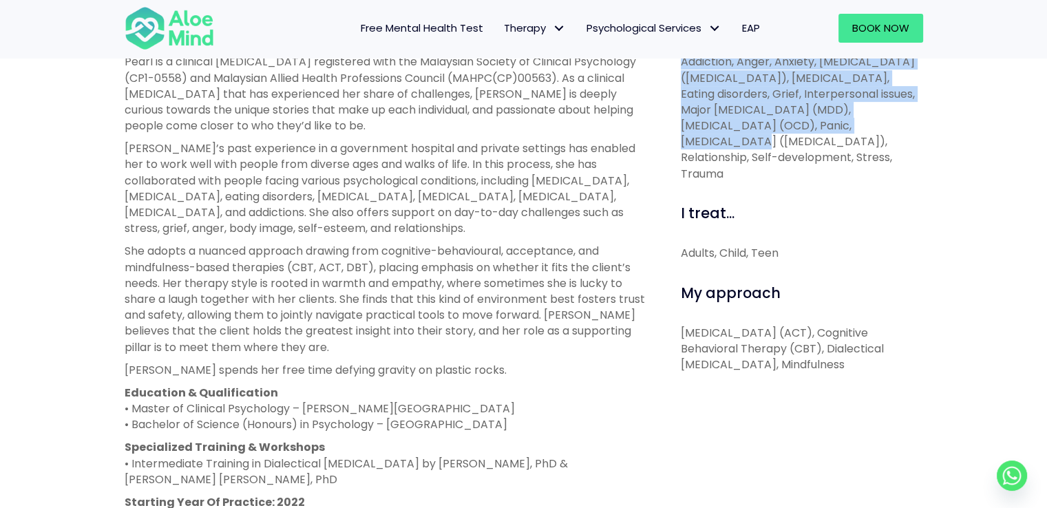
scroll to position [482, 0]
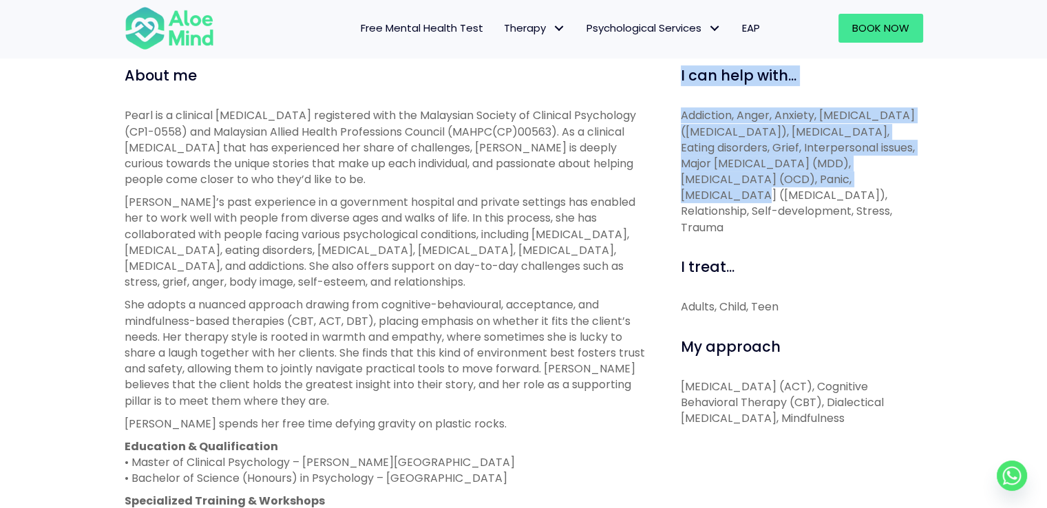
click at [916, 422] on p "Acceptance and Commitment Therapy (ACT), Cognitive Behavioral Therapy (CBT), Di…" at bounding box center [802, 403] width 242 height 48
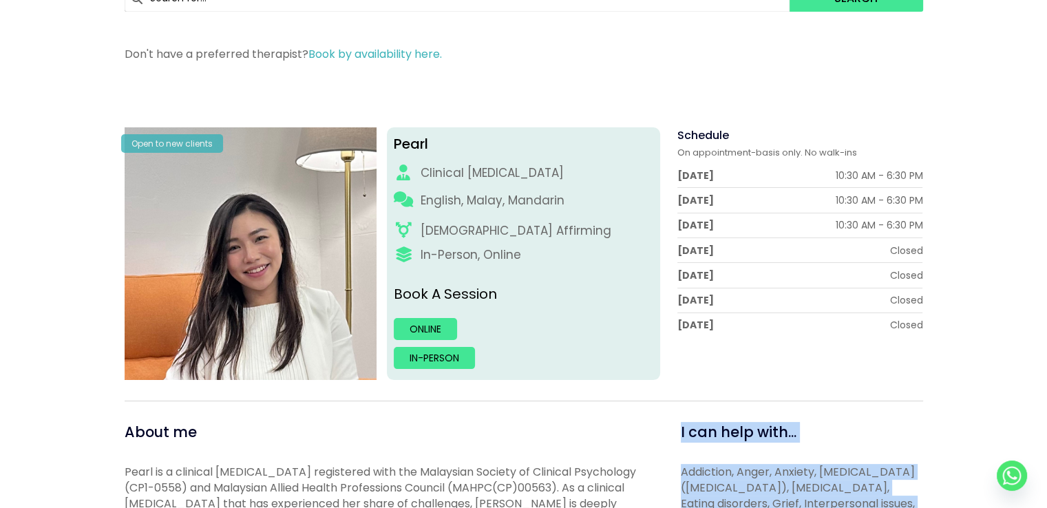
scroll to position [138, 0]
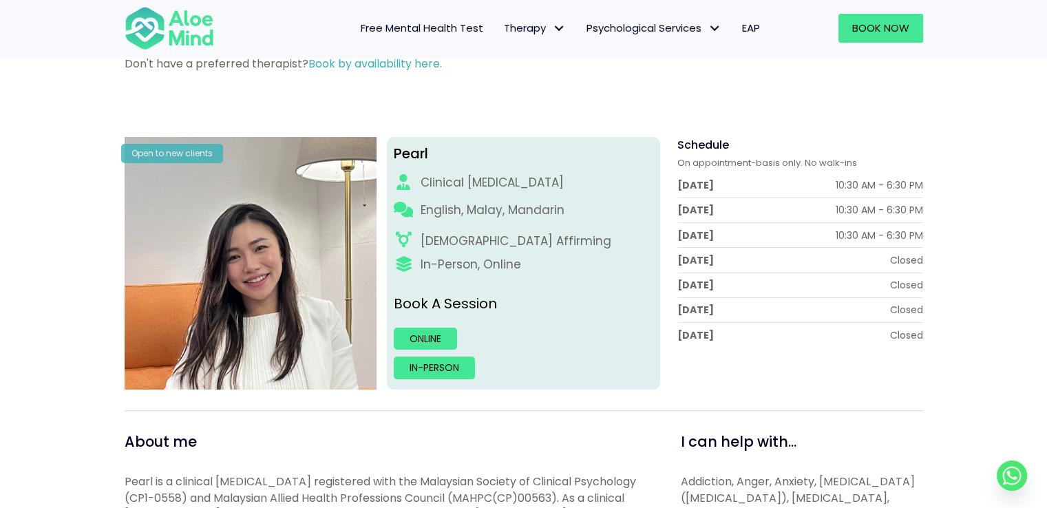
scroll to position [69, 0]
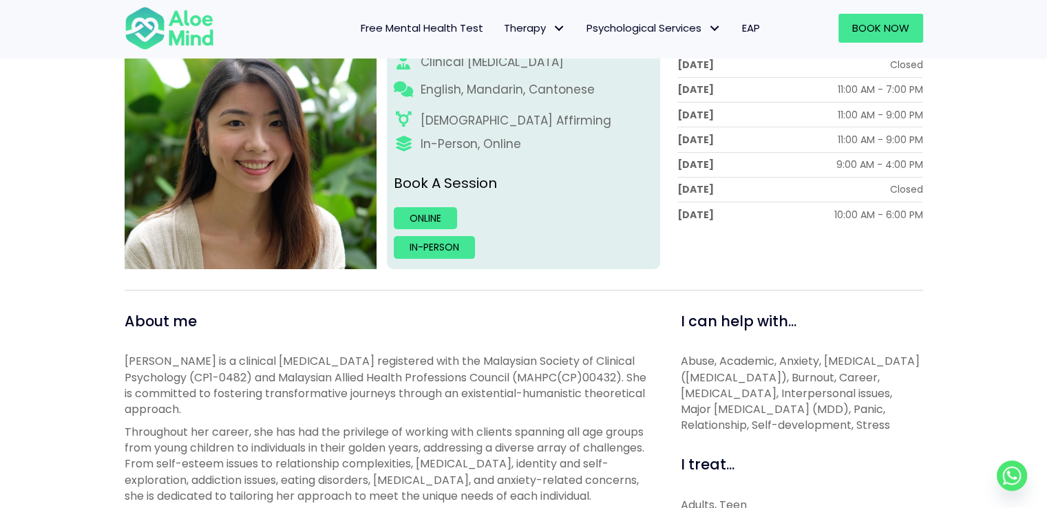
scroll to position [413, 0]
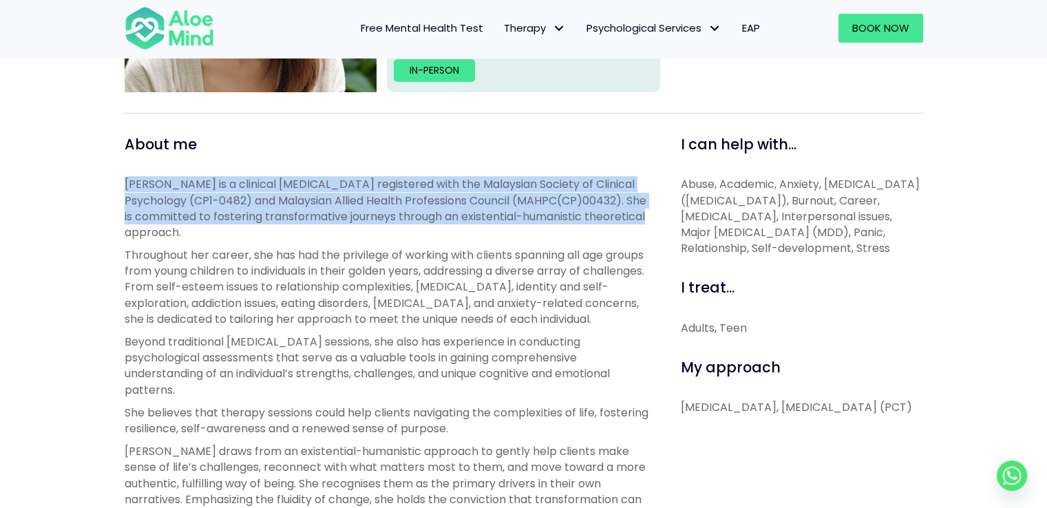
drag, startPoint x: 121, startPoint y: 181, endPoint x: 184, endPoint y: 227, distance: 77.8
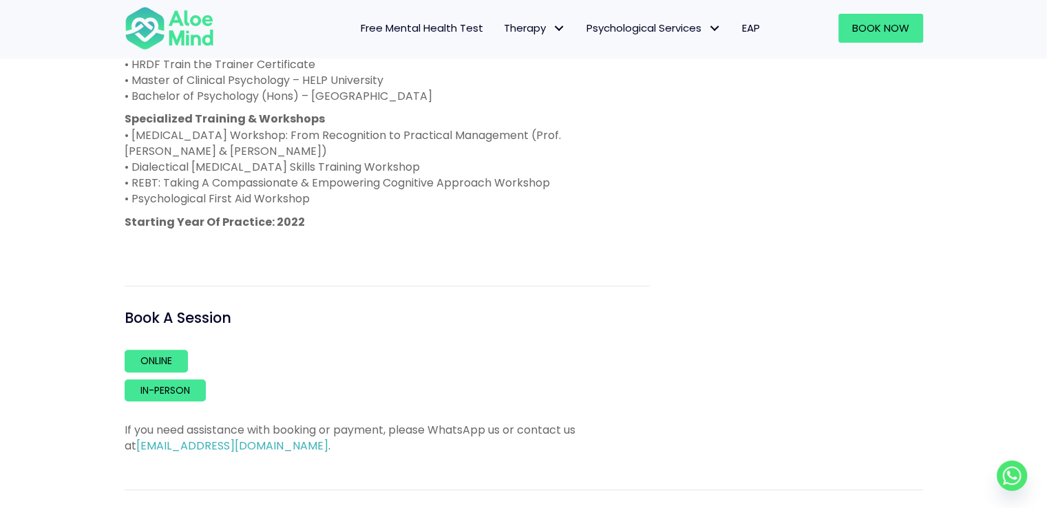
scroll to position [964, 0]
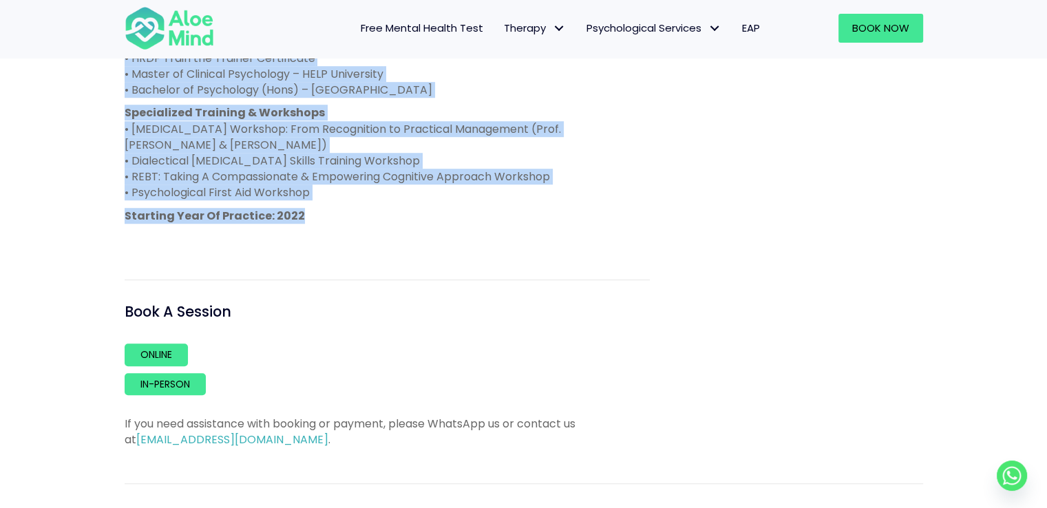
click at [306, 224] on p "Starting Year Of Practice: 2022" at bounding box center [387, 216] width 525 height 16
copy div "Lorem ip d sitametc adipiscingel seddoeiusm temp inc Utlaboree Dolorem al Enima…"
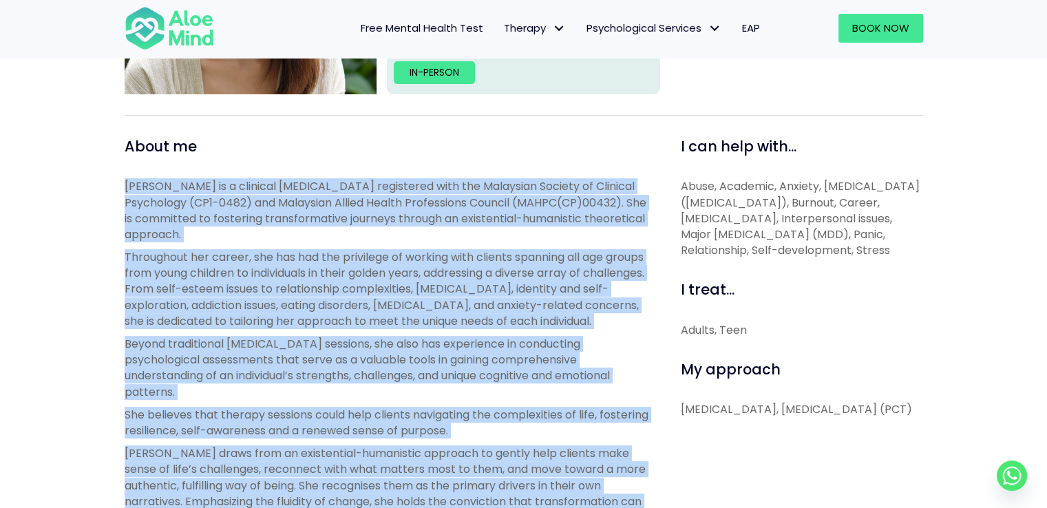
scroll to position [413, 0]
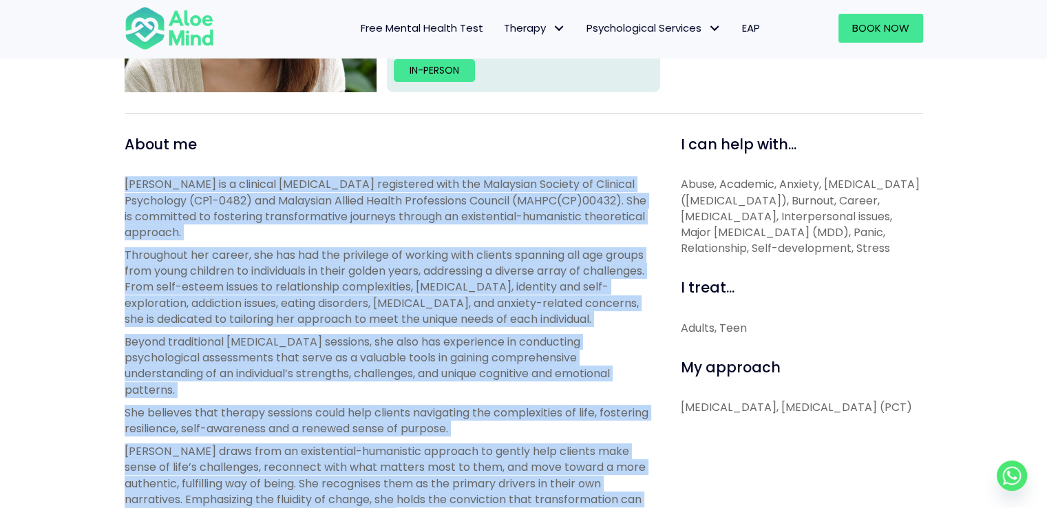
copy div "Lorem ip d sitametc adipiscingel seddoeiusm temp inc Utlaboree Dolorem al Enima…"
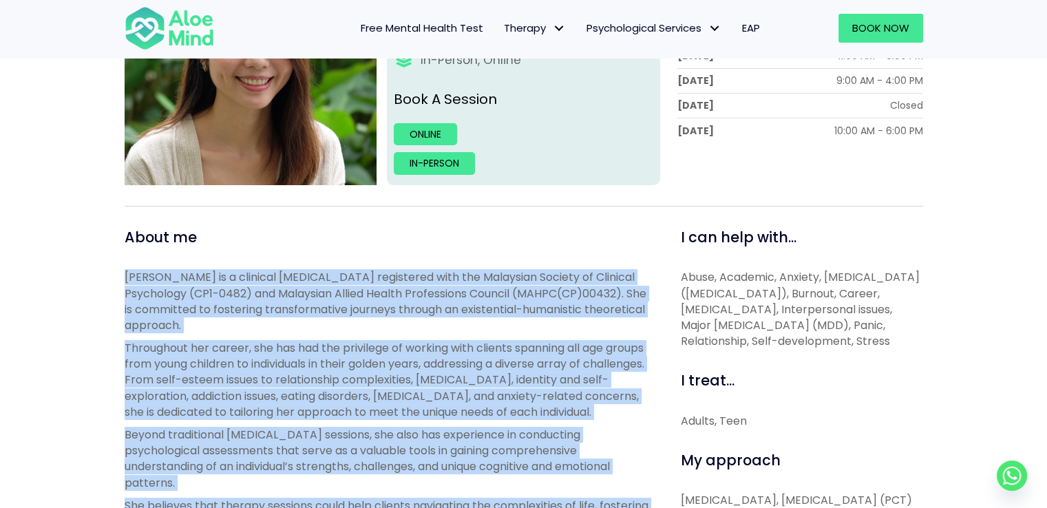
scroll to position [344, 0]
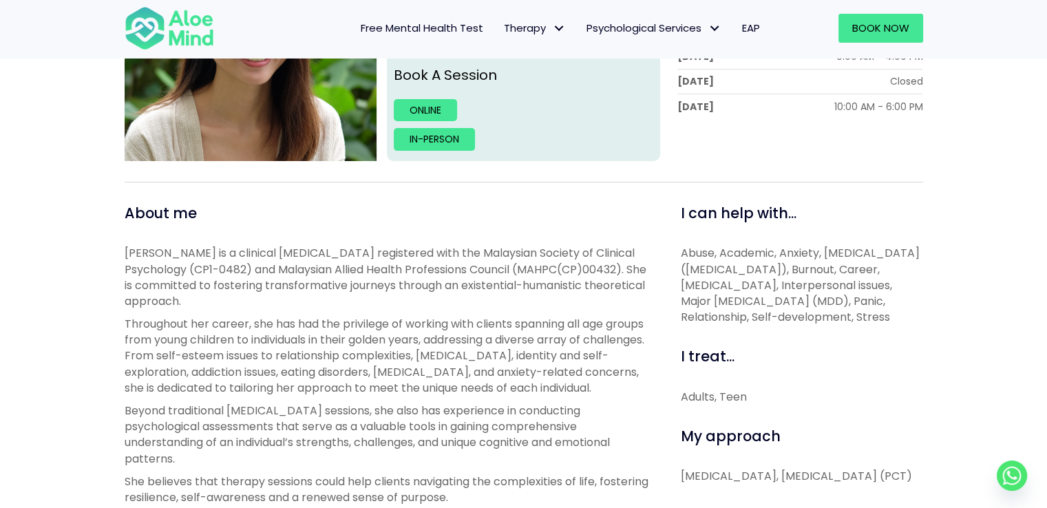
click at [0, 176] on div "[PERSON_NAME] Open to new clients [PERSON_NAME] Clinical [MEDICAL_DATA] English…" at bounding box center [523, 501] width 1047 height 1274
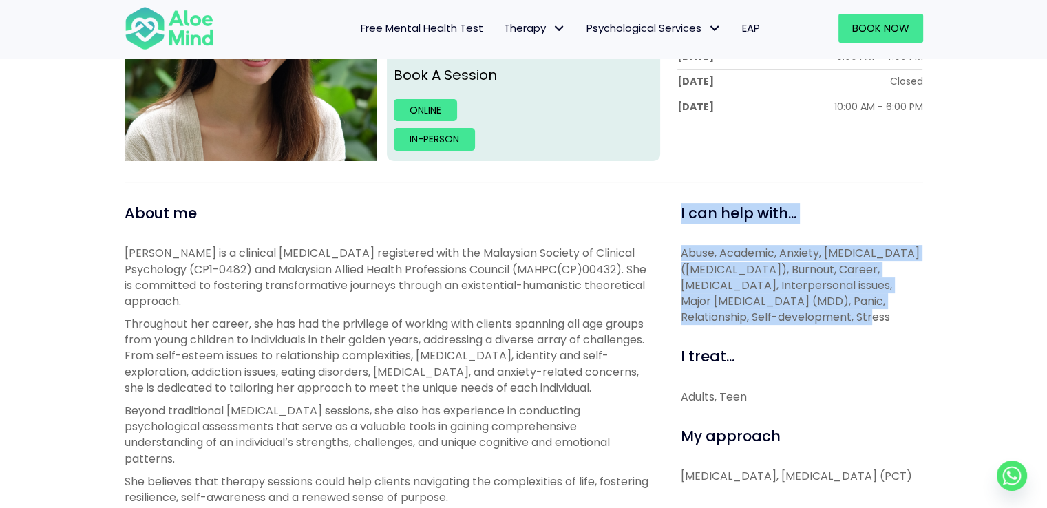
drag, startPoint x: 679, startPoint y: 210, endPoint x: 775, endPoint y: 317, distance: 143.7
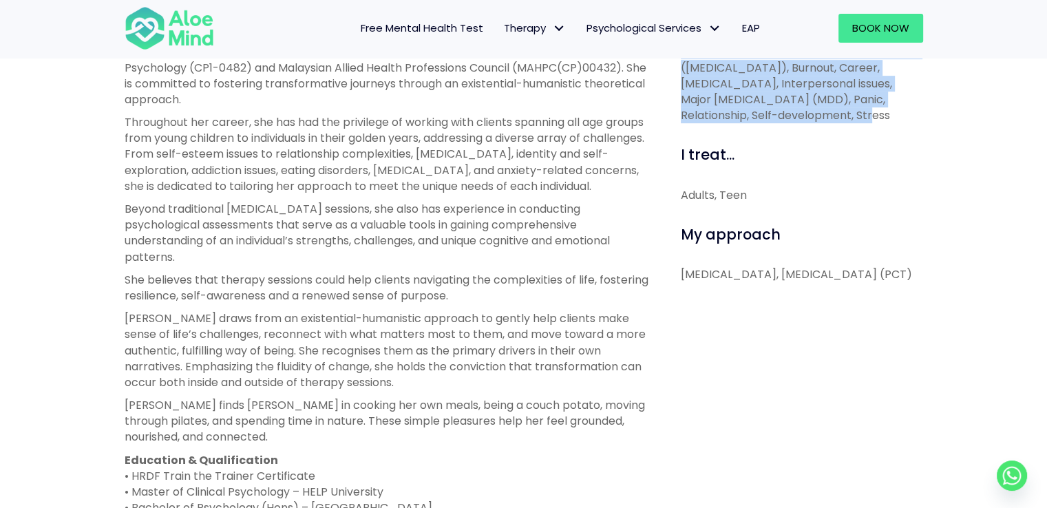
scroll to position [551, 0]
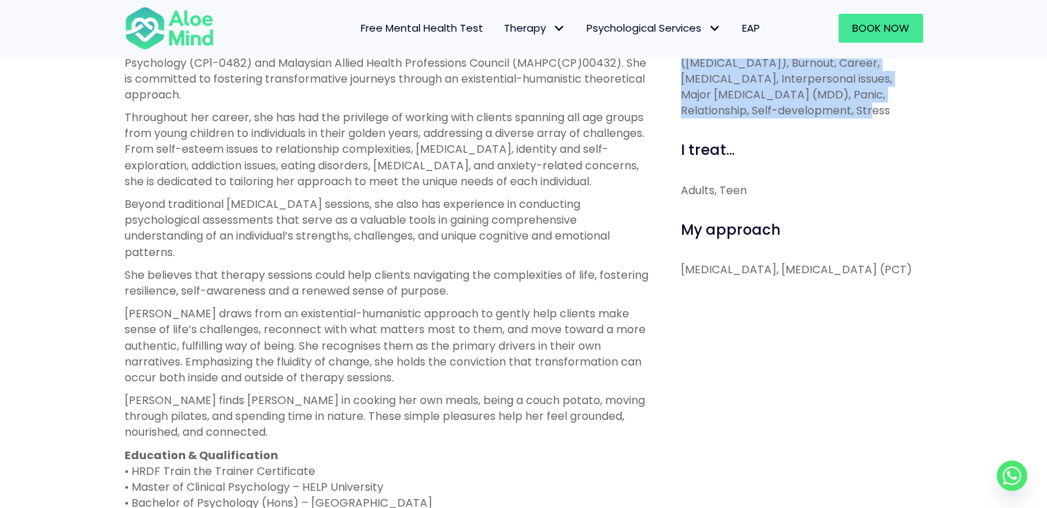
click at [812, 277] on p "Existential Therapy, Person-Centered Therapy (PCT)" at bounding box center [802, 270] width 242 height 16
copy div "I can help with... Abuse, Academic, Anxiety, Attention Deficit Hyperactivity Di…"
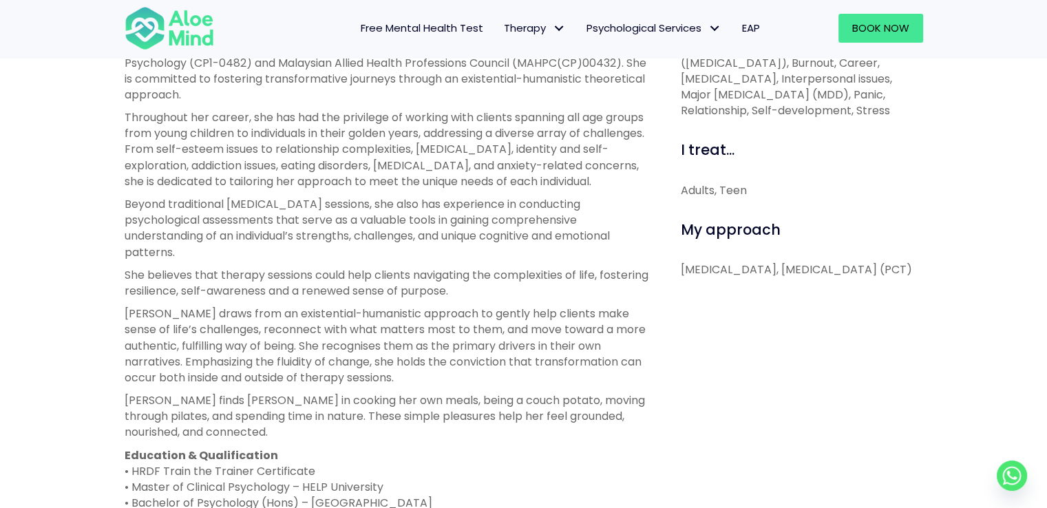
click at [4, 314] on div "Peggy Open to new clients Peggy Clinical psychologist English, Mandarin, Canton…" at bounding box center [523, 294] width 1047 height 1274
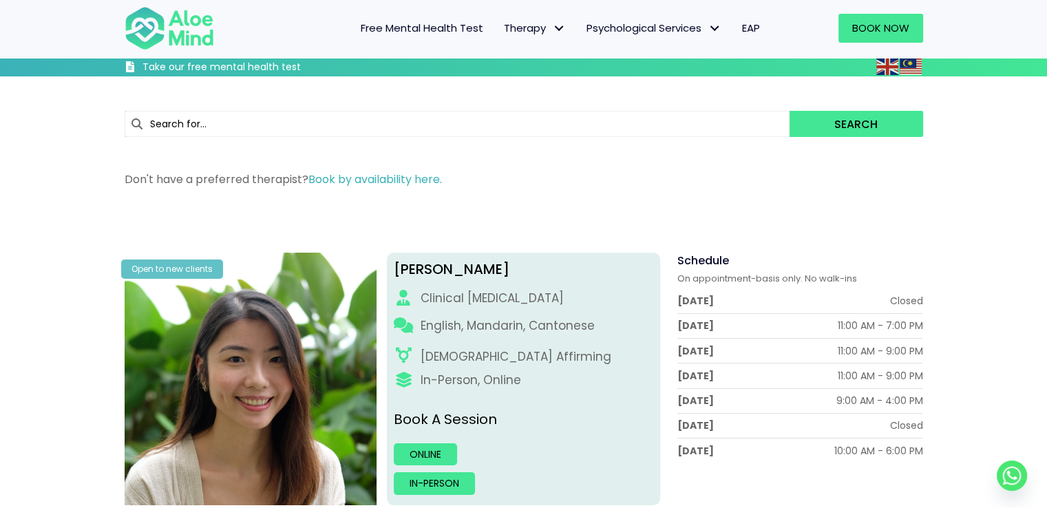
scroll to position [0, 0]
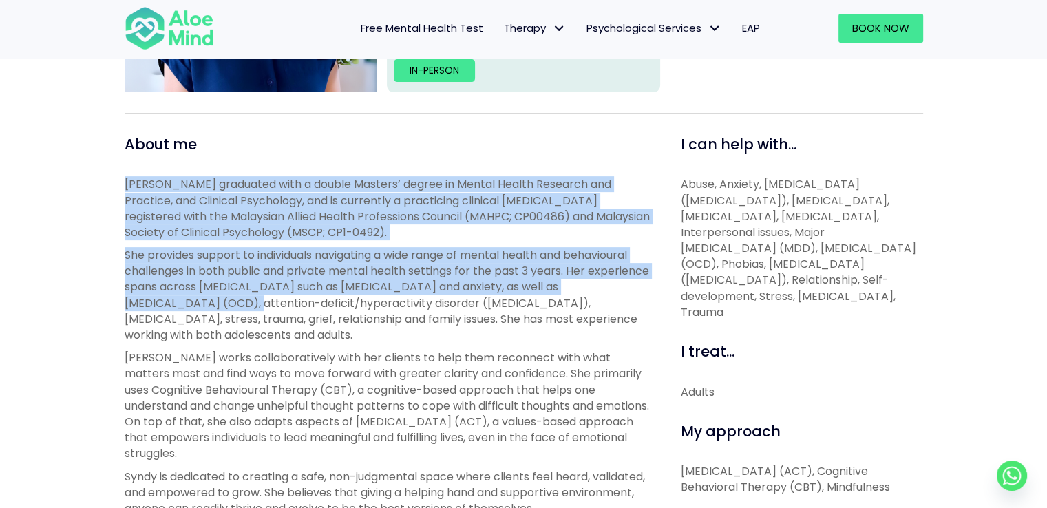
drag, startPoint x: 118, startPoint y: 173, endPoint x: 281, endPoint y: 307, distance: 210.8
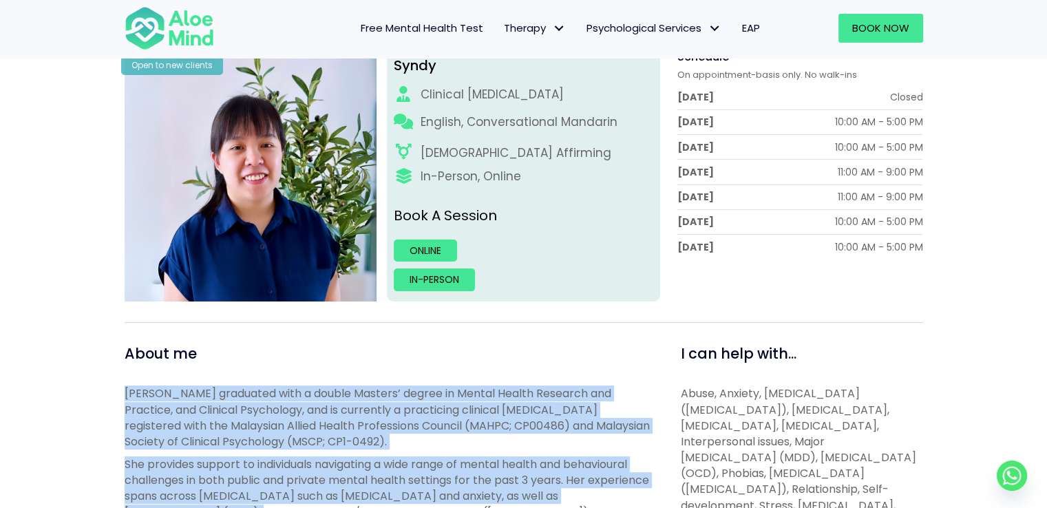
scroll to position [482, 0]
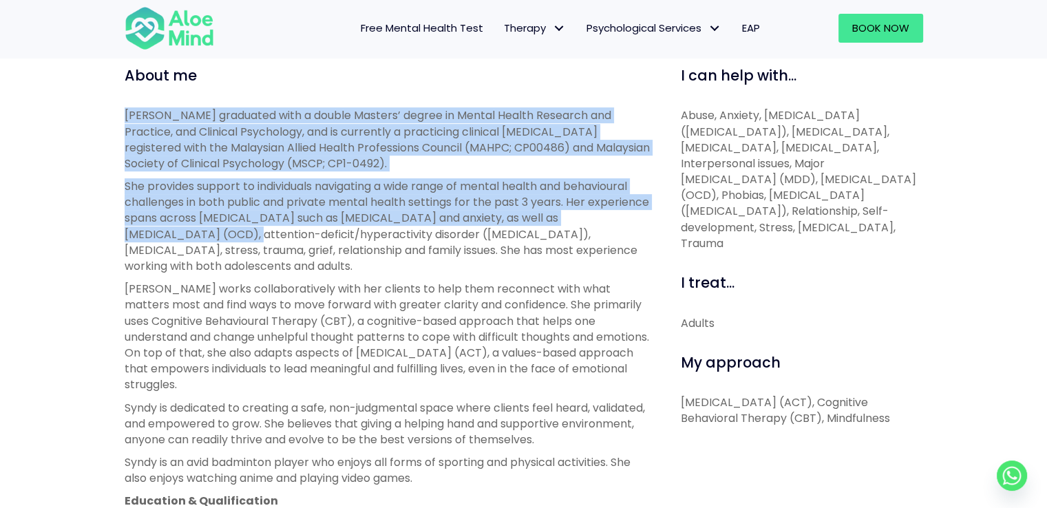
click at [123, 119] on div "About me [PERSON_NAME] graduated with a double Masters’ degree in Mental Health…" at bounding box center [387, 453] width 546 height 777
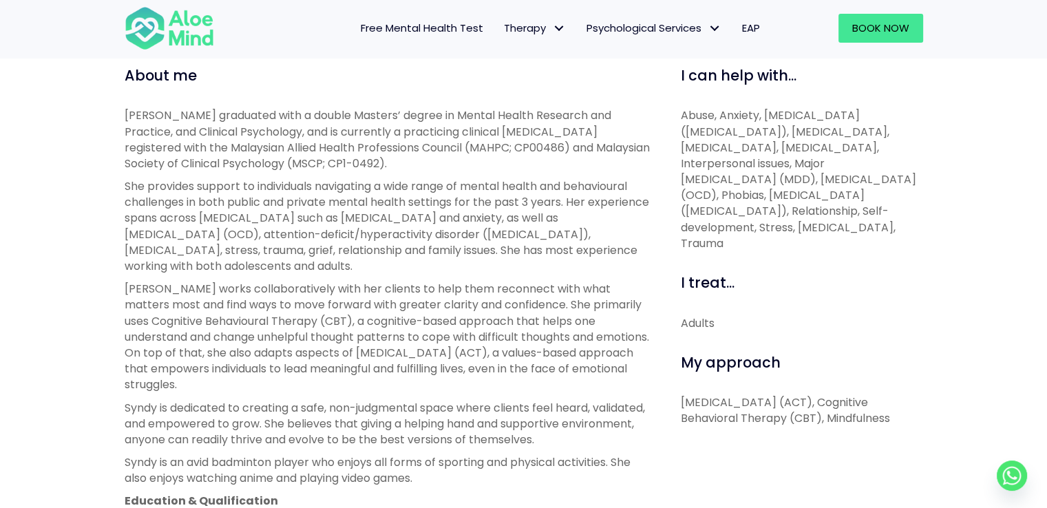
drag, startPoint x: 122, startPoint y: 111, endPoint x: 311, endPoint y: 380, distance: 329.0
click at [311, 380] on div "About me Syndy graduated with a double Masters’ degree in Mental Health Researc…" at bounding box center [387, 453] width 546 height 777
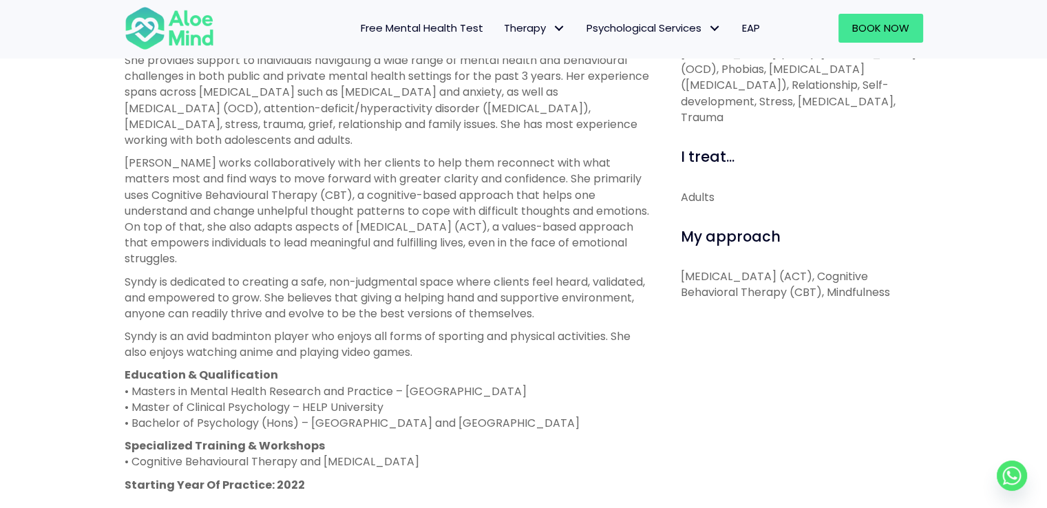
scroll to position [757, 0]
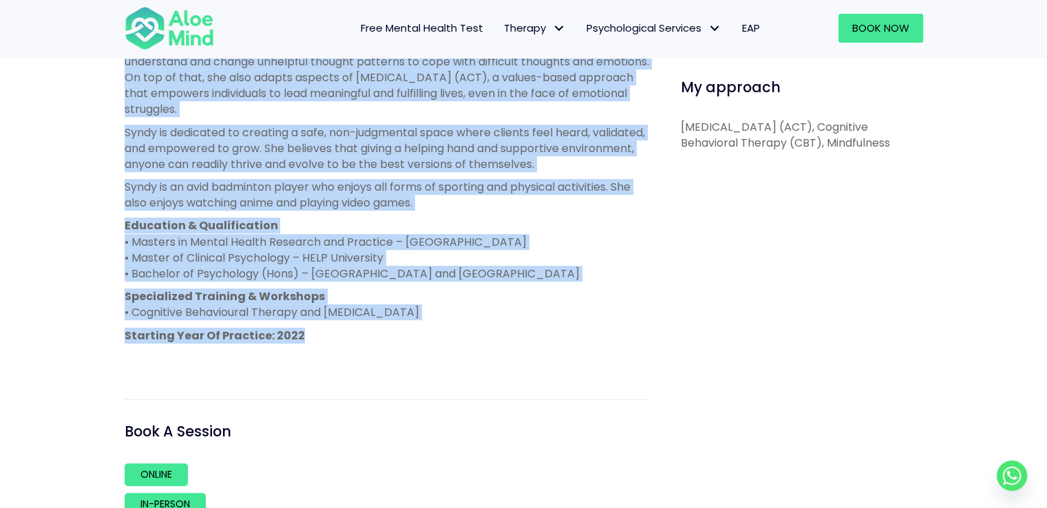
click at [314, 335] on p "Starting Year Of Practice: 2022" at bounding box center [387, 336] width 525 height 16
copy div "Syndy graduated with a double Masters’ degree in Mental Health Research and Pra…"
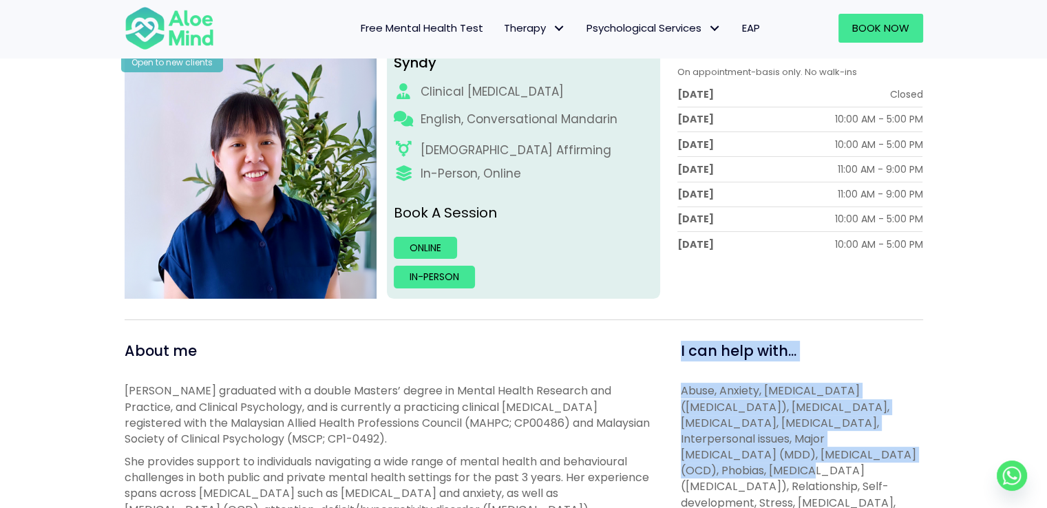
drag, startPoint x: 677, startPoint y: 350, endPoint x: 851, endPoint y: 459, distance: 205.7
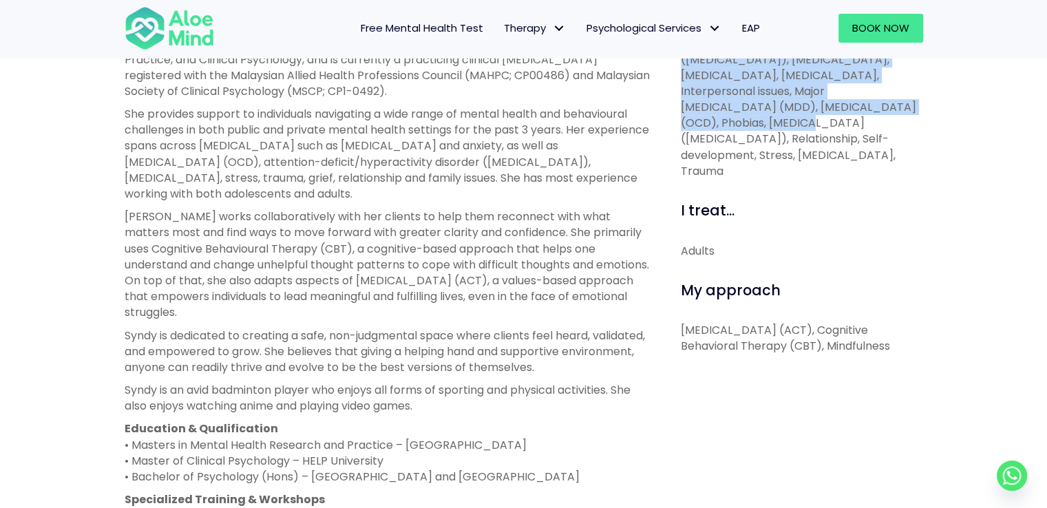
scroll to position [551, 0]
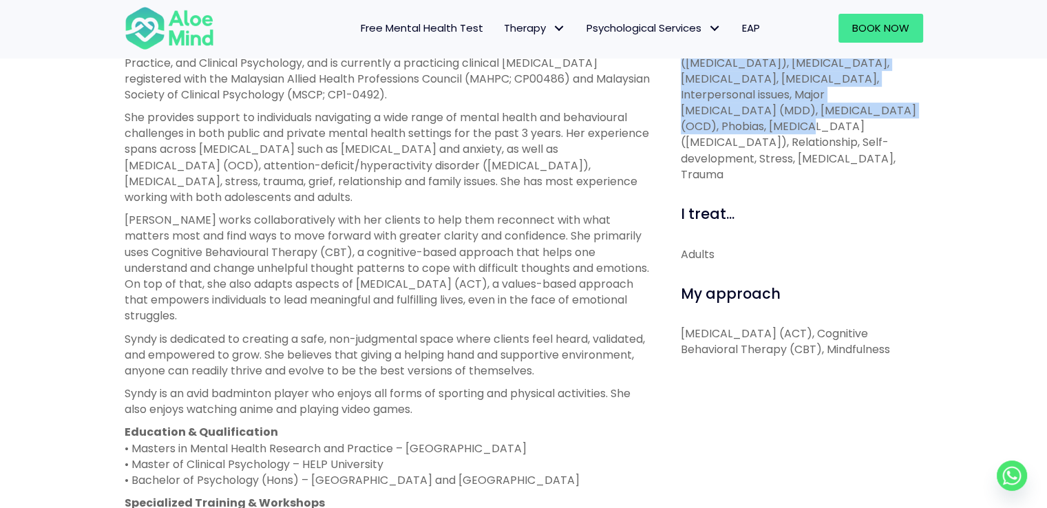
click at [786, 357] on p "Acceptance and Commitment Therapy (ACT), Cognitive Behavioral Therapy (CBT), Mi…" at bounding box center [802, 342] width 242 height 32
copy div "I can help with... Abuse, Anxiety, Attention Deficit Hyperactivity Disorder (AD…"
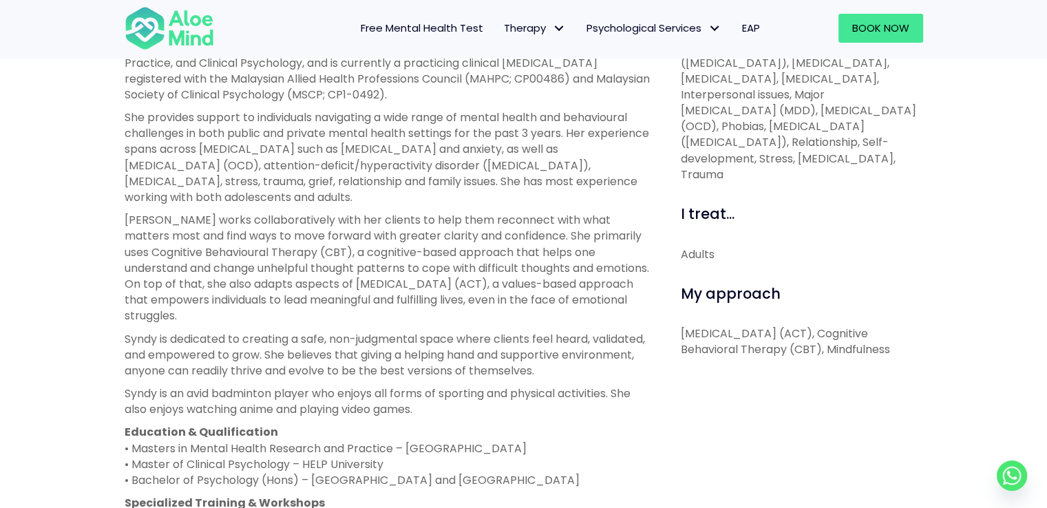
click at [17, 370] on div "Syndy Open to new clients Syndy Clinical psychologist English, Conversational M…" at bounding box center [523, 250] width 1047 height 1187
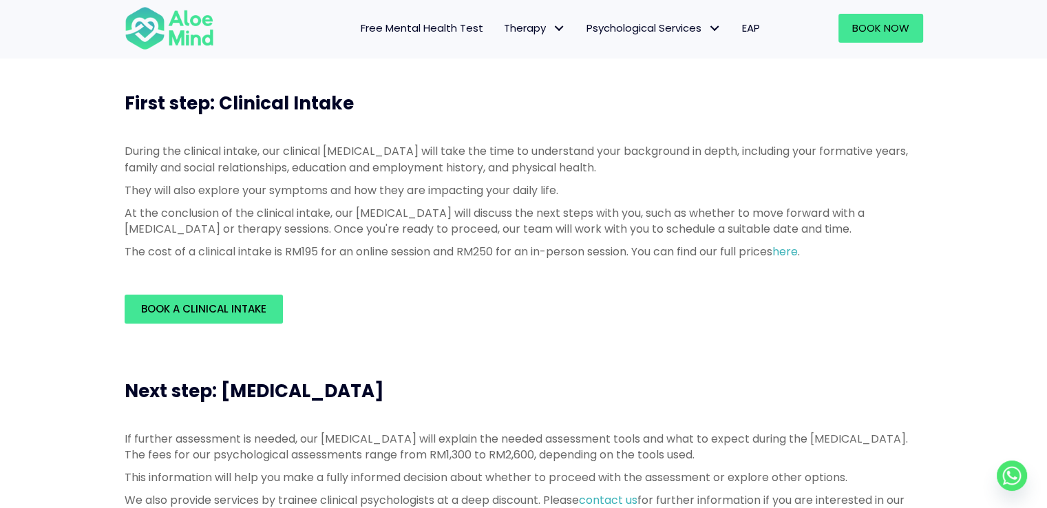
scroll to position [344, 0]
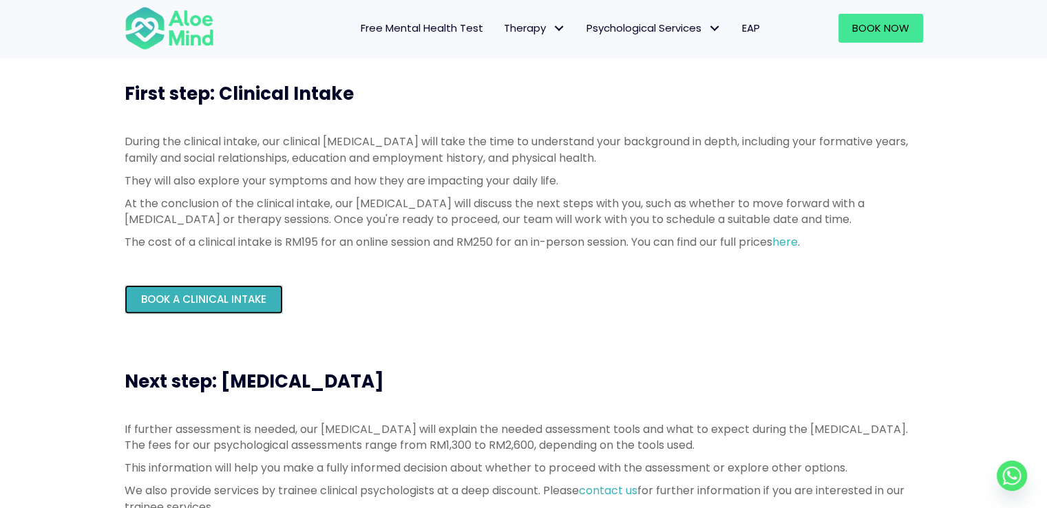
click at [203, 295] on span "Book a Clinical Intake" at bounding box center [203, 299] width 125 height 14
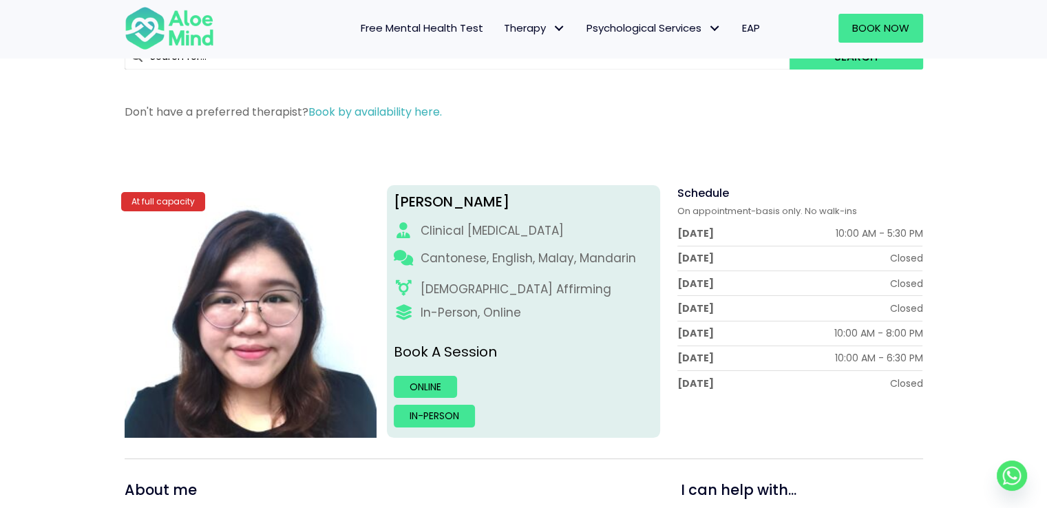
scroll to position [413, 0]
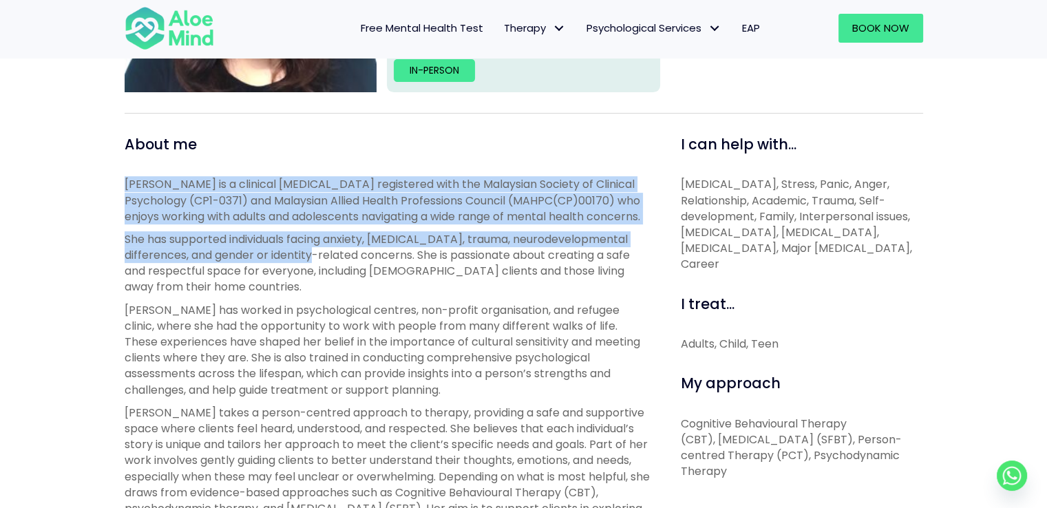
drag, startPoint x: 113, startPoint y: 180, endPoint x: 349, endPoint y: 262, distance: 249.9
click at [334, 259] on div "[PERSON_NAME] At full capacity [PERSON_NAME] Clinical [MEDICAL_DATA] Cantonese,…" at bounding box center [523, 496] width 1047 height 1402
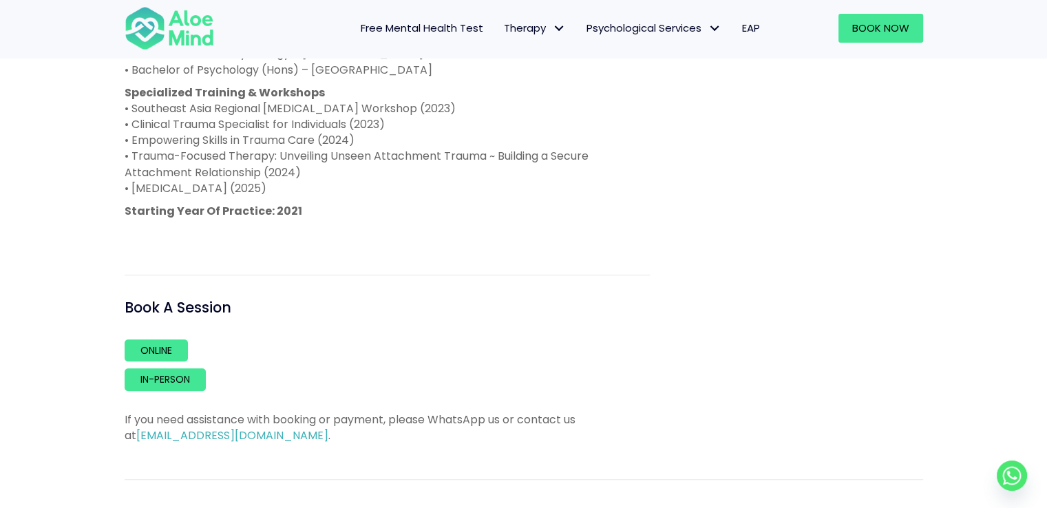
scroll to position [1101, 0]
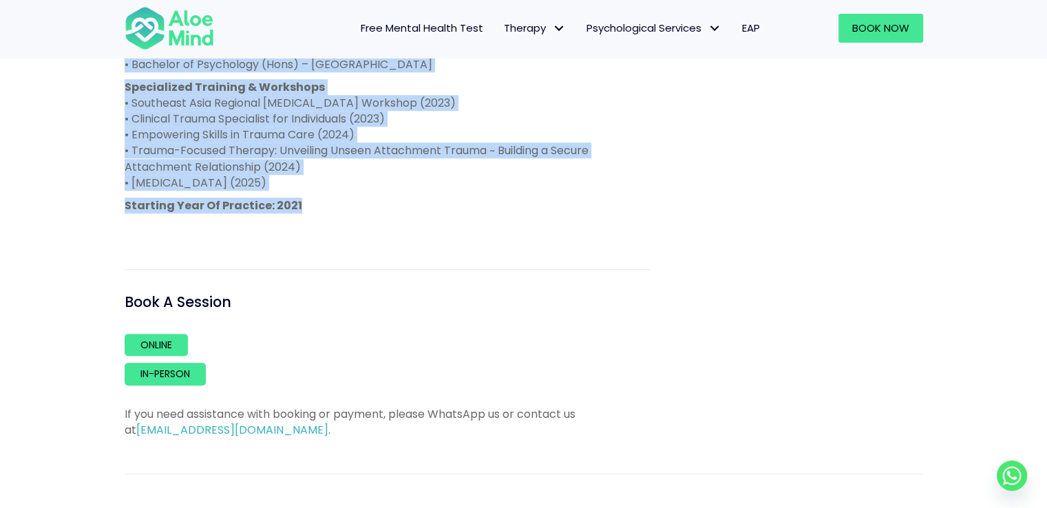
click at [320, 199] on p "Starting Year Of Practice: 2021" at bounding box center [387, 206] width 525 height 16
copy div "Lor Ipsu do s ametcons adipiscingel seddoeiusm temp inc Utlaboree Dolorem al En…"
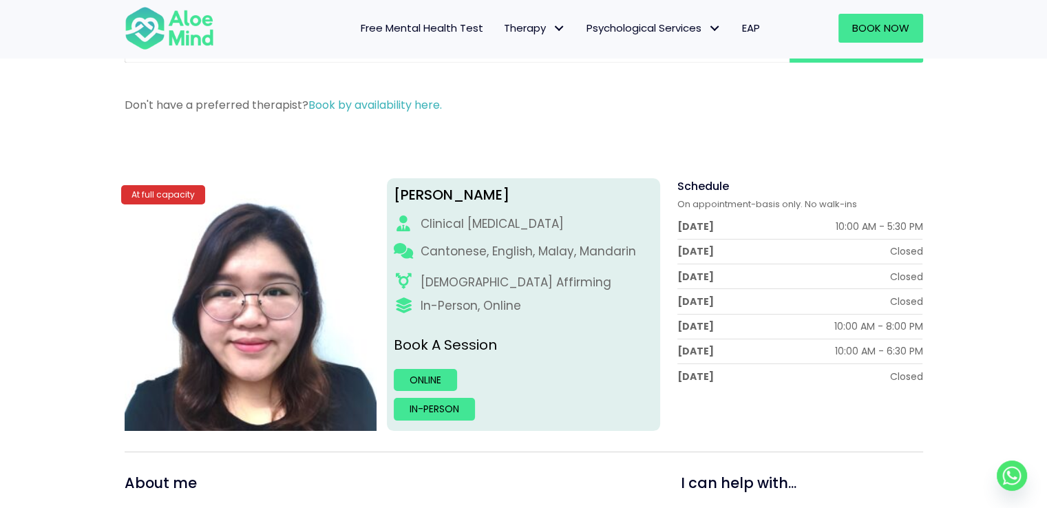
scroll to position [413, 0]
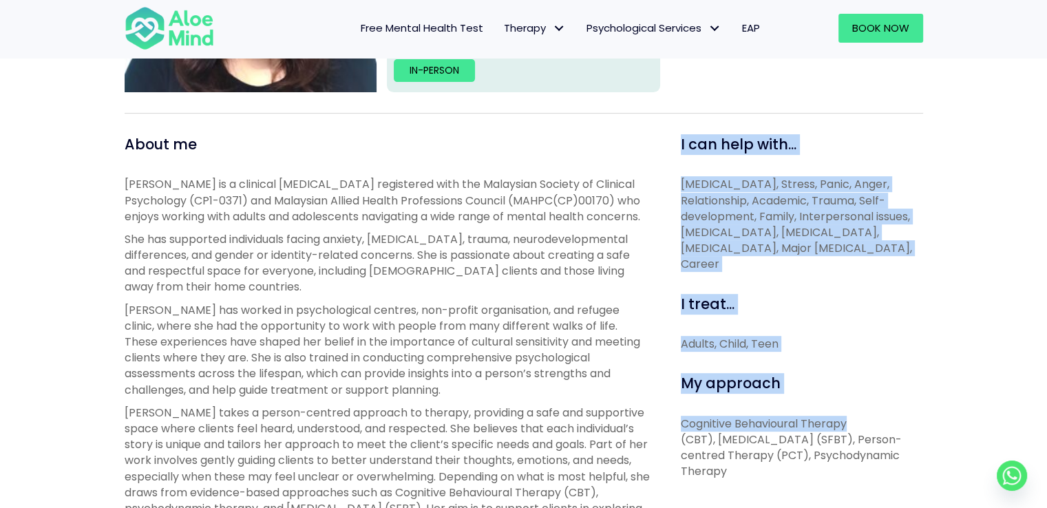
drag, startPoint x: 694, startPoint y: 163, endPoint x: 874, endPoint y: 438, distance: 328.7
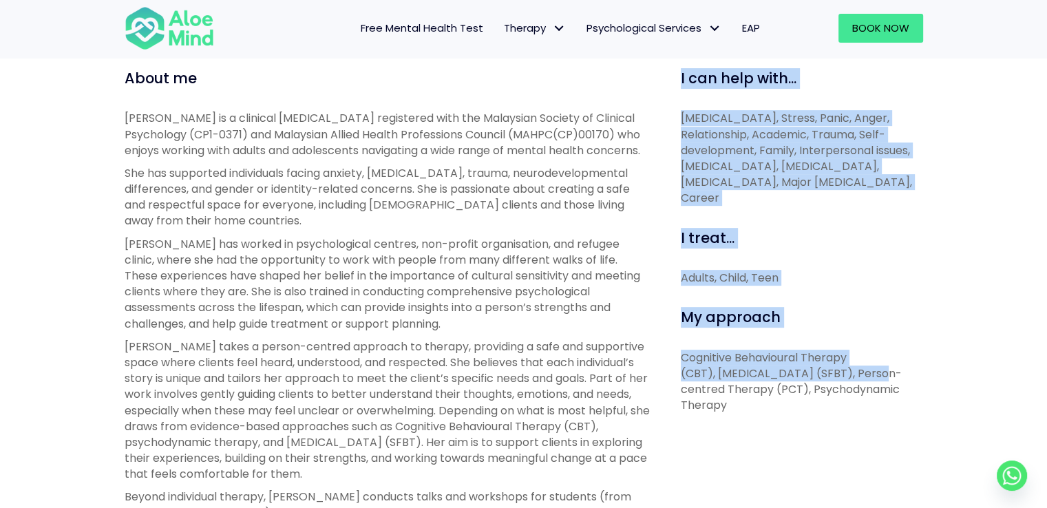
scroll to position [482, 0]
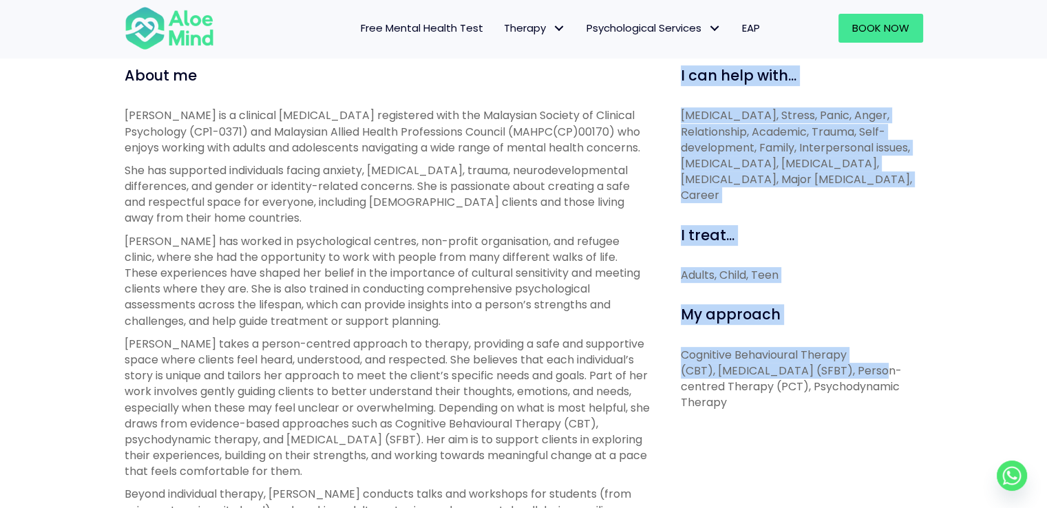
click at [843, 407] on p "Cognitive Behavioural Therapy (CBT), [MEDICAL_DATA] (SFBT), Person-centred Ther…" at bounding box center [802, 379] width 242 height 64
copy div "I can help with... [MEDICAL_DATA], Stress, Panic, Anger, Relationship, Academic…"
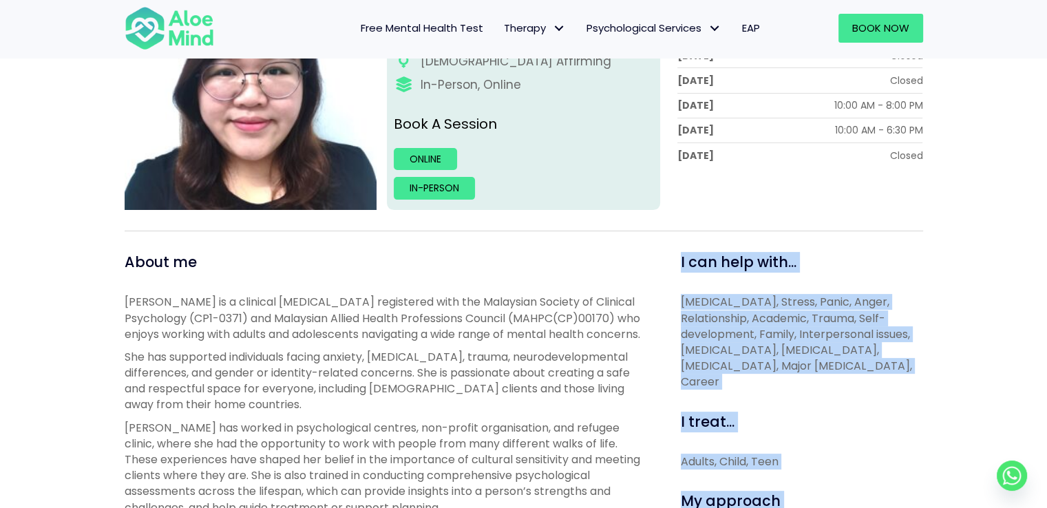
scroll to position [69, 0]
